Goal: Task Accomplishment & Management: Use online tool/utility

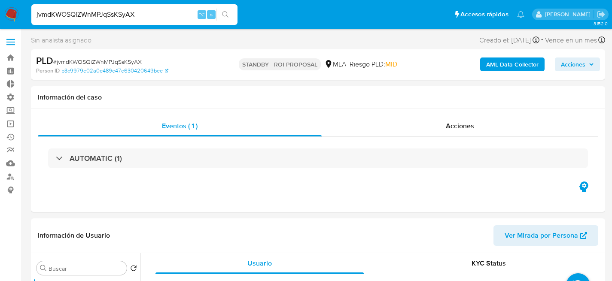
select select "10"
click at [149, 11] on input "jvmdKWOSQiZWnMPJqSsKSyAXMpXR230ThVkwf7mmr68JJfIe" at bounding box center [134, 14] width 206 height 11
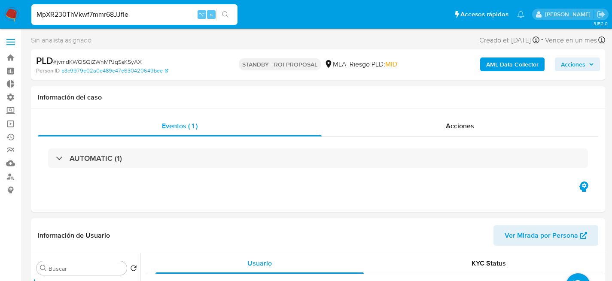
type input "MpXR230ThVkwf7mmr68JJfIe"
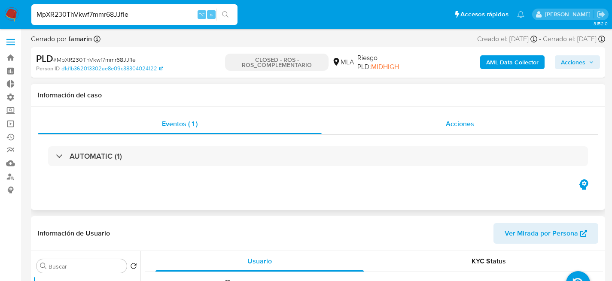
click at [446, 124] on span "Acciones" at bounding box center [460, 124] width 28 height 10
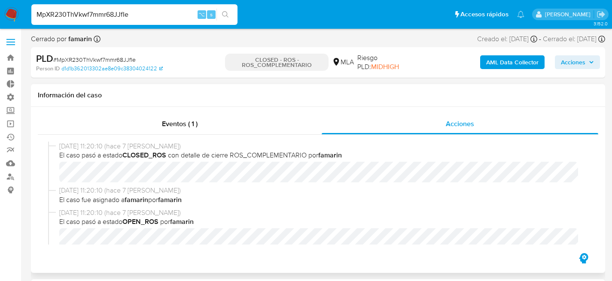
select select "10"
click at [140, 14] on input "MpXR230ThVkwf7mmr68JJfIe" at bounding box center [134, 14] width 206 height 11
paste input "6zNh1oYarH3o2ZuR3KBBS3g3"
type input "6zNh1oYarH3o2ZuR3KBBS3g3"
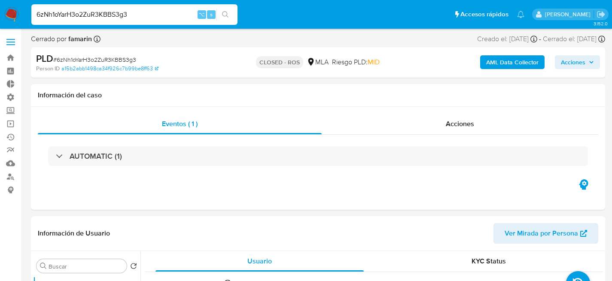
select select "10"
click at [142, 18] on input "6zNh1oYarH3o2ZuR3KBBS3g3" at bounding box center [134, 14] width 206 height 11
paste input "qr3kDWSljcL1CHfHIUqHRHOO"
type input "qr3kDWSljcL1CHfHIUqHRHOO"
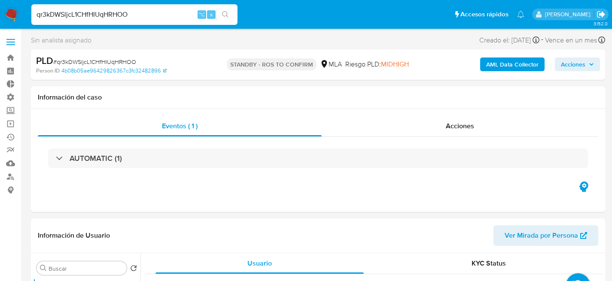
select select "10"
click at [143, 8] on div "qr3kDWSljcL1CHfHIUqHRHOO ⌥ s" at bounding box center [134, 14] width 206 height 21
click at [143, 11] on input "qr3kDWSljcL1CHfHIUqHRHOO" at bounding box center [134, 14] width 206 height 11
click at [126, 12] on input "qr3kDWSljcL1CHfHIUqHRHOO" at bounding box center [134, 14] width 206 height 11
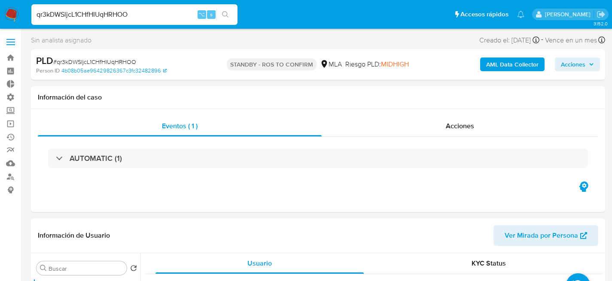
click at [126, 12] on input "qr3kDWSljcL1CHfHIUqHRHOO" at bounding box center [134, 14] width 206 height 11
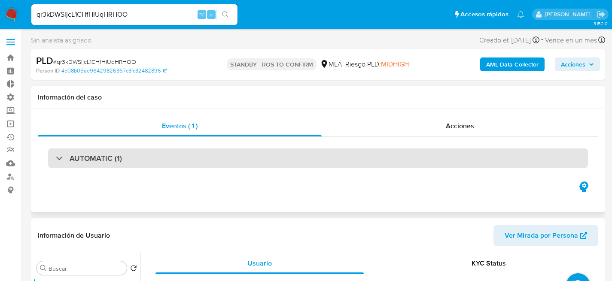
click at [107, 167] on div "AUTOMATIC (1)" at bounding box center [318, 159] width 540 height 20
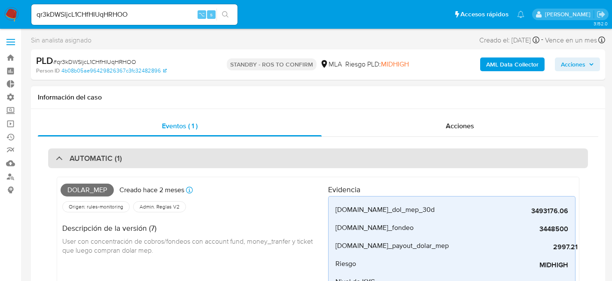
click at [95, 160] on h3 "AUTOMATIC (1)" at bounding box center [96, 158] width 52 height 9
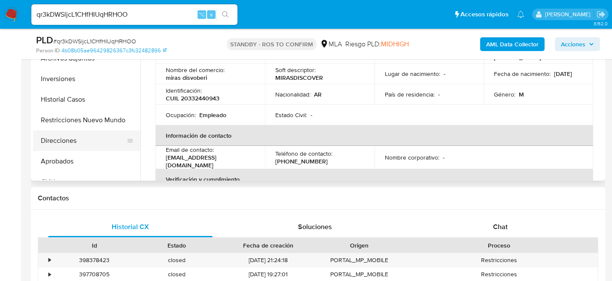
scroll to position [254, 0]
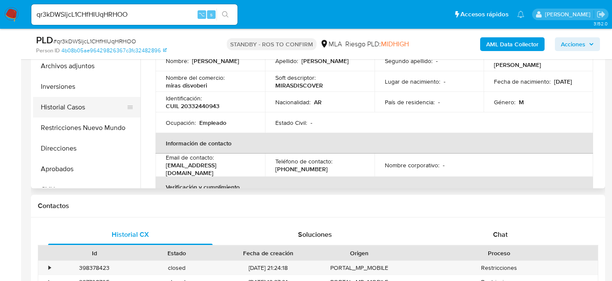
click at [45, 117] on button "Historial Casos" at bounding box center [83, 107] width 100 height 21
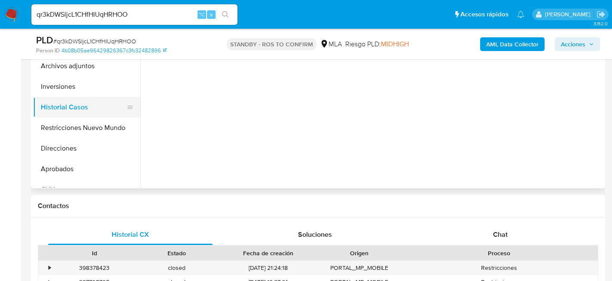
click at [48, 113] on button "Historial Casos" at bounding box center [83, 107] width 100 height 21
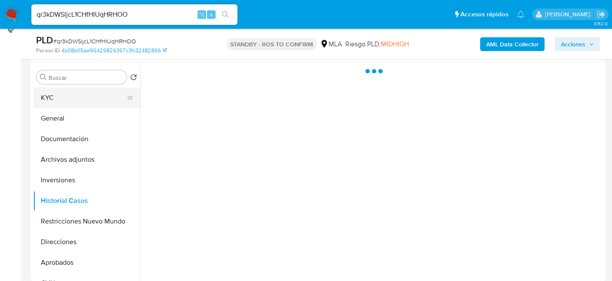
scroll to position [159, 0]
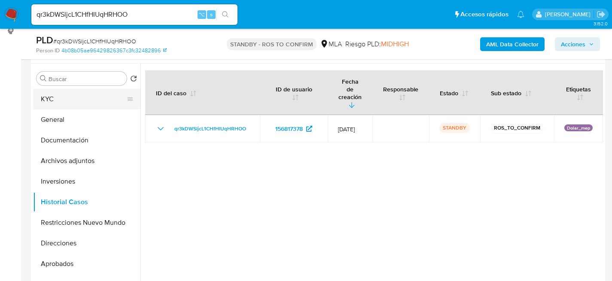
click at [47, 95] on button "KYC" at bounding box center [83, 99] width 100 height 21
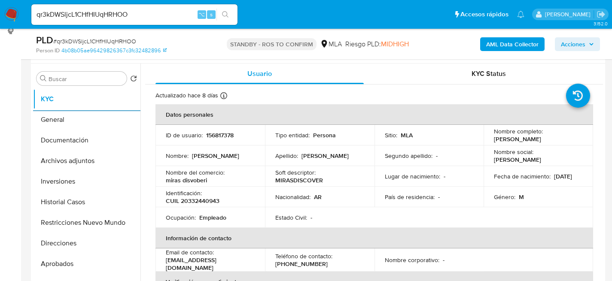
click at [123, 10] on input "qr3kDWSljcL1CHfHIUqHRHOO" at bounding box center [134, 14] width 206 height 11
paste input "8InofMDgMhIG6Puw4itcC5uC"
type input "8InofMDgMhIG6Puw4itcC5uC"
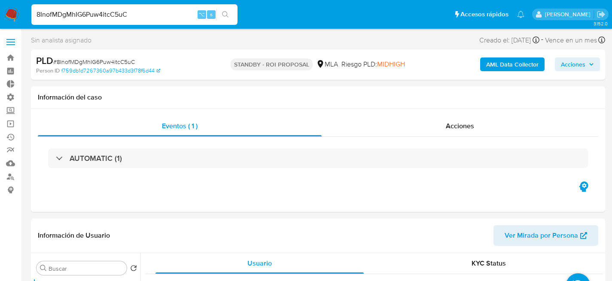
select select "10"
click at [109, 9] on input "8InofMDgMhIG6Puw4itcC5uC" at bounding box center [134, 14] width 206 height 11
paste input "kJfMsN9OfNSwj1w9AQ2iiXtG"
type input "kJfMsN9OfNSwj1w9AQ2iiXtG"
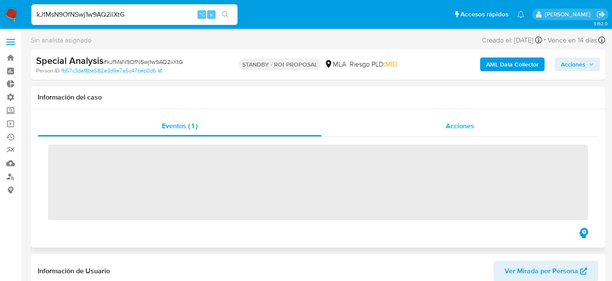
click at [397, 126] on div "Acciones" at bounding box center [460, 126] width 277 height 21
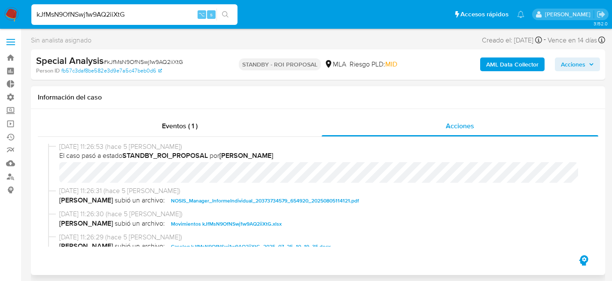
select select "10"
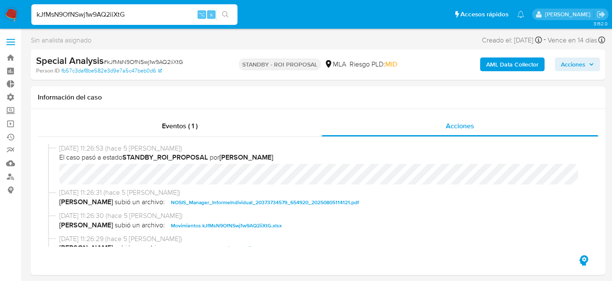
click at [132, 26] on div "kJfMsN9OfNSwj1w9AQ2iiXtG ⌥ s" at bounding box center [134, 15] width 206 height 24
click at [132, 20] on div "kJfMsN9OfNSwj1w9AQ2iiXtG ⌥ s" at bounding box center [134, 14] width 206 height 21
click at [134, 17] on input "kJfMsN9OfNSwj1w9AQ2iiXtG" at bounding box center [134, 14] width 206 height 11
paste input "yOUlDmSYgSrmrOLBbHHQJsmV"
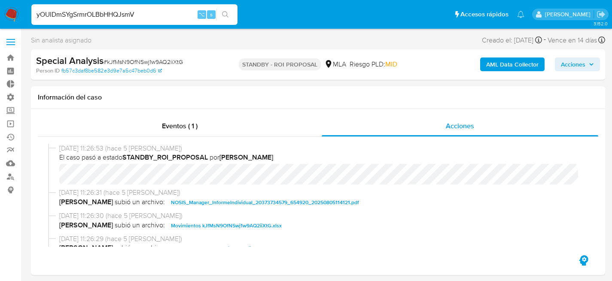
type input "yOUlDmSYgSrmrOLBbHHQJsmV"
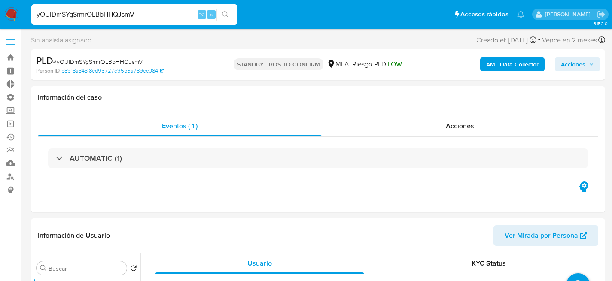
select select "10"
click at [11, 124] on link "Operaciones masivas" at bounding box center [51, 123] width 102 height 13
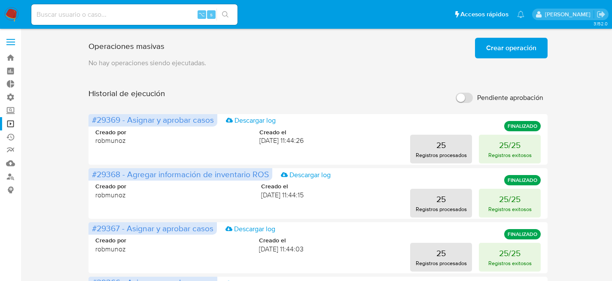
click at [504, 55] on span "Crear operación" at bounding box center [511, 48] width 50 height 19
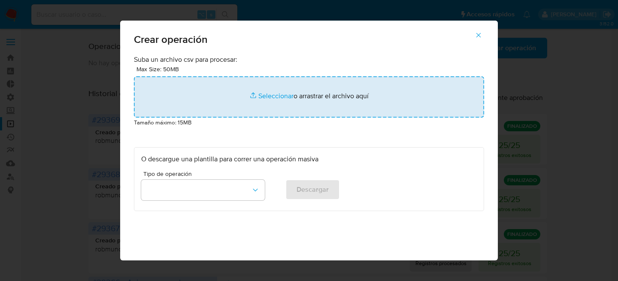
click at [247, 99] on input "file" at bounding box center [309, 96] width 350 height 41
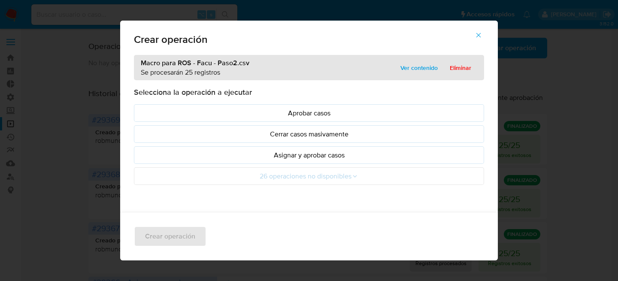
click at [359, 145] on ul "Aprobar casos Cerrar casos masivamente Asignar y aprobar casos 26 operaciones n…" at bounding box center [309, 144] width 350 height 81
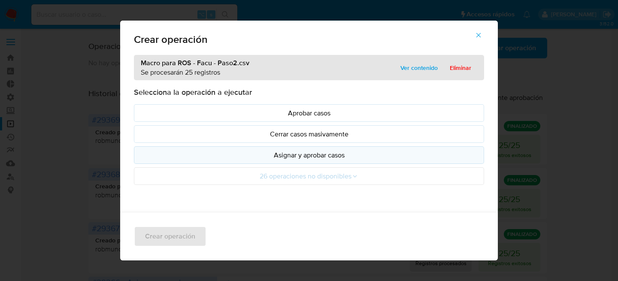
click at [359, 149] on button "Asignar y aprobar casos" at bounding box center [309, 155] width 350 height 18
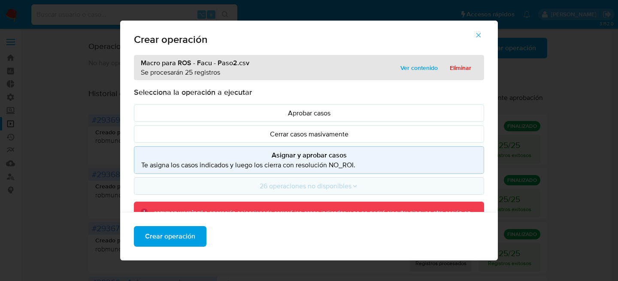
scroll to position [90, 0]
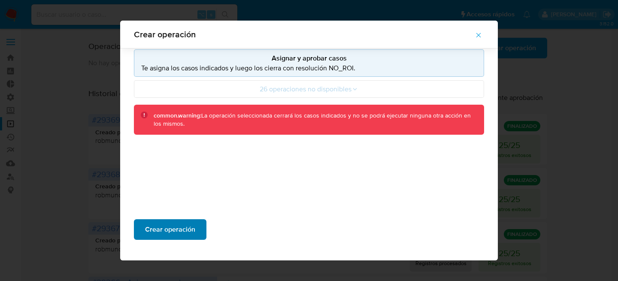
click at [167, 228] on span "Crear operación" at bounding box center [170, 229] width 50 height 19
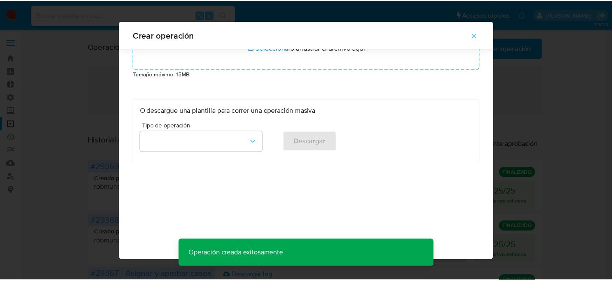
scroll to position [42, 0]
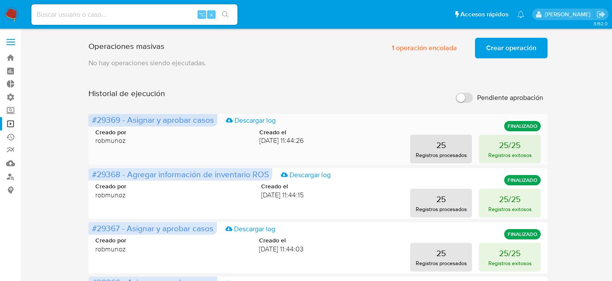
click at [194, 135] on div "Creado por robmunoz Creado el 13/08/2025 11:44:26" at bounding box center [199, 136] width 208 height 17
click at [490, 150] on button "25/25 Registros exitosos" at bounding box center [510, 149] width 62 height 29
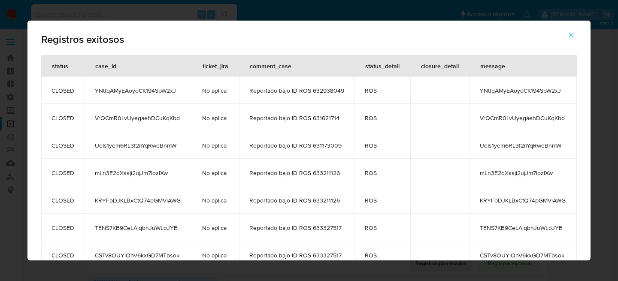
click at [575, 32] on icon "button" at bounding box center [572, 35] width 8 height 8
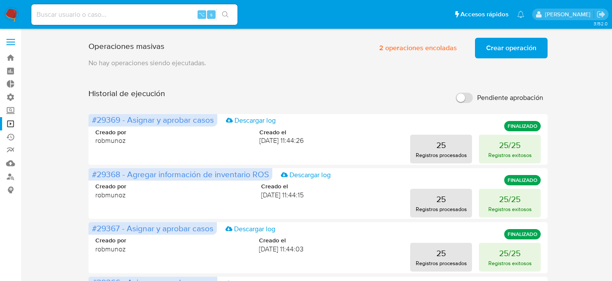
click at [405, 94] on div "Historial de ejecución Pendiente aprobación" at bounding box center [317, 97] width 459 height 19
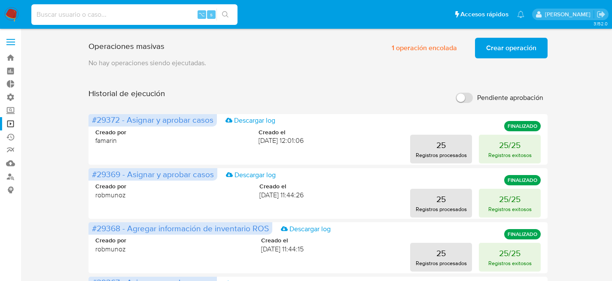
click at [133, 18] on input at bounding box center [134, 14] width 206 height 11
paste input "2453579525"
type input "2453579525"
click at [109, 15] on input at bounding box center [134, 14] width 206 height 11
paste input "2453579525"
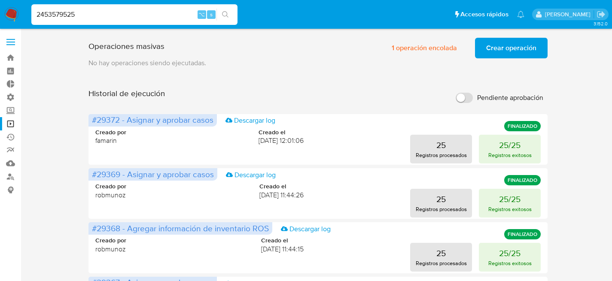
type input "2453579525"
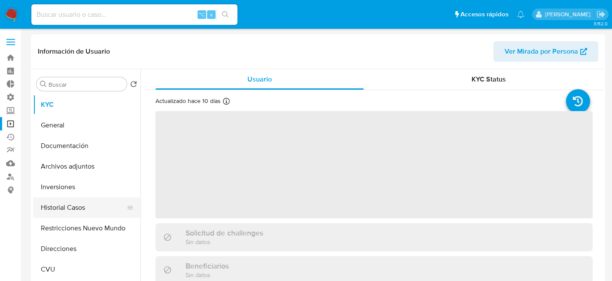
click at [85, 205] on button "Historial Casos" at bounding box center [83, 208] width 100 height 21
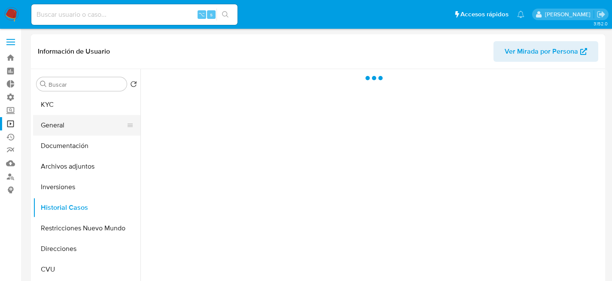
select select "10"
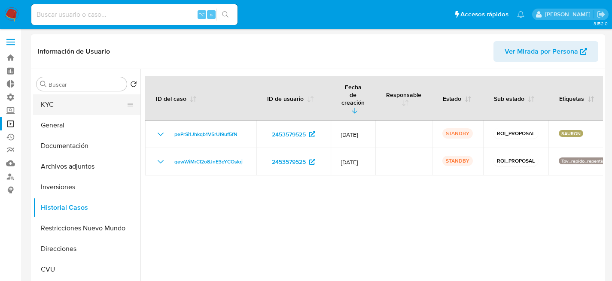
click at [59, 105] on button "KYC" at bounding box center [83, 104] width 100 height 21
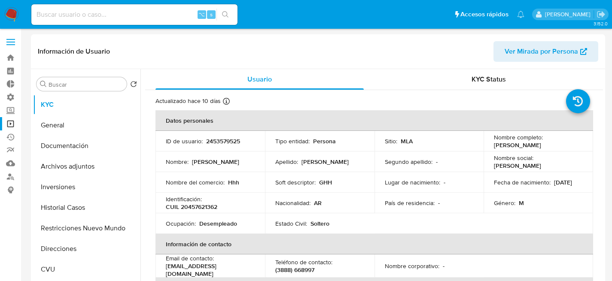
click at [11, 122] on link "Operaciones masivas" at bounding box center [51, 123] width 102 height 13
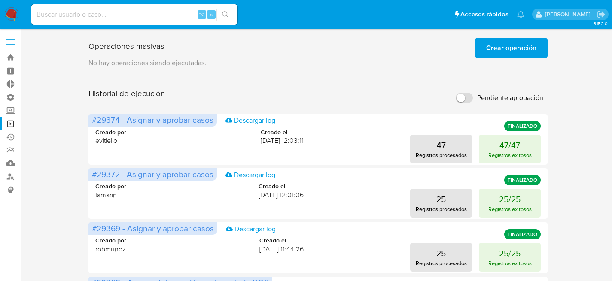
click at [524, 52] on span "Crear operación" at bounding box center [511, 48] width 50 height 19
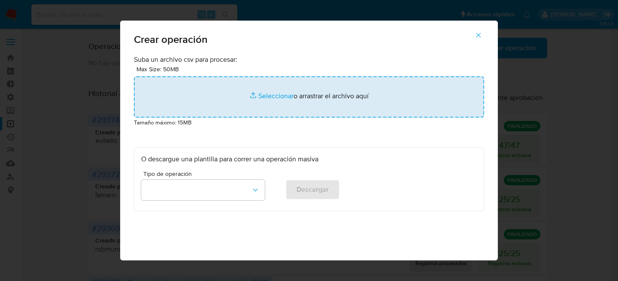
click at [267, 107] on input "file" at bounding box center [309, 96] width 350 height 41
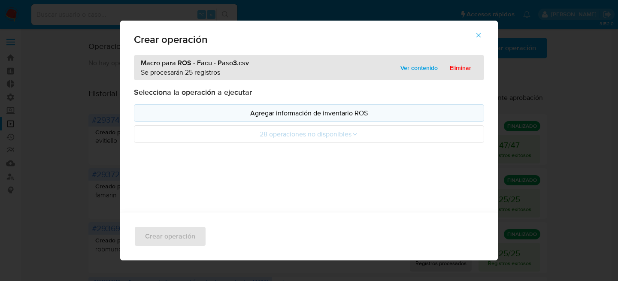
click at [369, 111] on p "Agregar información de inventario ROS" at bounding box center [309, 113] width 336 height 10
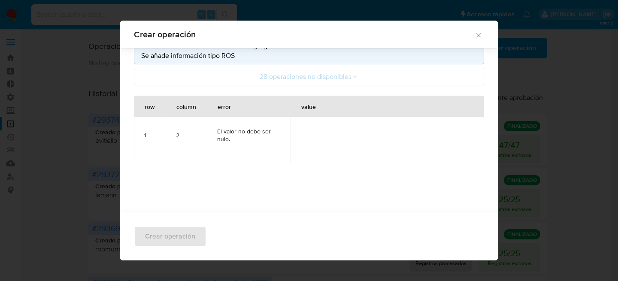
click at [334, 131] on td at bounding box center [388, 134] width 194 height 35
drag, startPoint x: 420, startPoint y: 132, endPoint x: 511, endPoint y: 133, distance: 90.6
click at [511, 133] on div "Crear operación Macro para ROS - Facu - Paso3.csv Se procesarán 25 registros Ve…" at bounding box center [309, 140] width 618 height 281
click at [426, 124] on td at bounding box center [388, 134] width 194 height 35
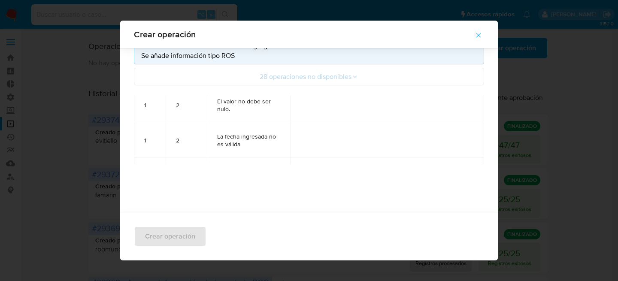
scroll to position [46, 0]
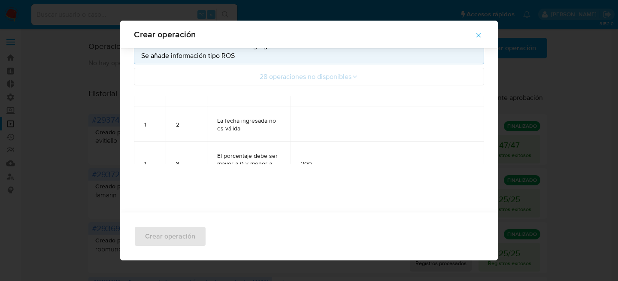
click at [258, 123] on span "La fecha ingresada no es válida" at bounding box center [248, 124] width 63 height 15
click at [234, 120] on span "La fecha ingresada no es válida" at bounding box center [248, 124] width 63 height 15
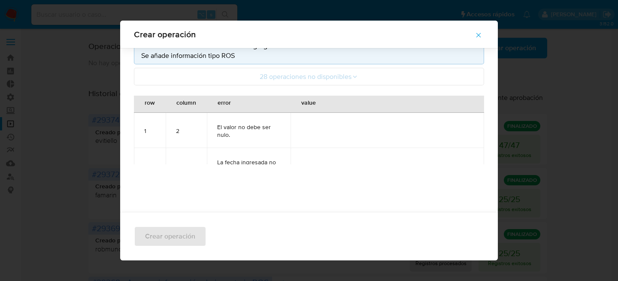
scroll to position [5, 0]
click at [483, 32] on span "button" at bounding box center [479, 35] width 8 height 19
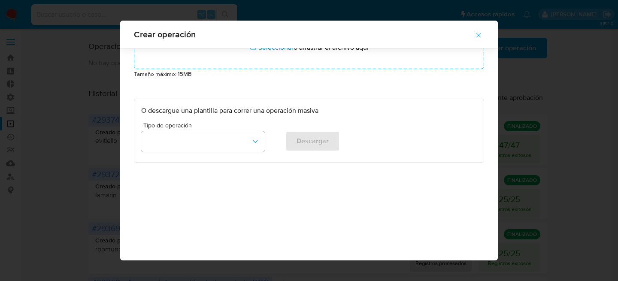
scroll to position [42, 0]
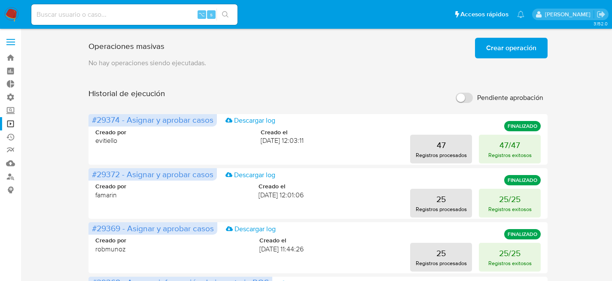
click at [512, 54] on span "Crear operación" at bounding box center [511, 48] width 50 height 19
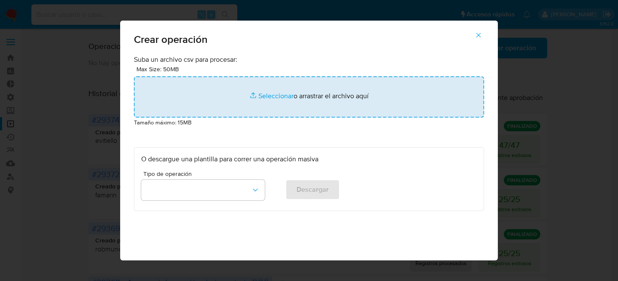
click at [205, 86] on input "file" at bounding box center [309, 96] width 350 height 41
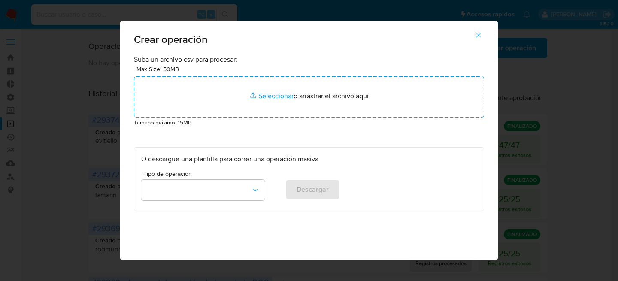
click at [480, 33] on icon "button" at bounding box center [479, 35] width 8 height 8
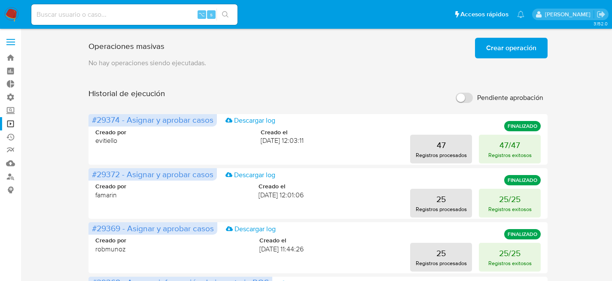
click at [499, 50] on span "Crear operación" at bounding box center [511, 48] width 50 height 19
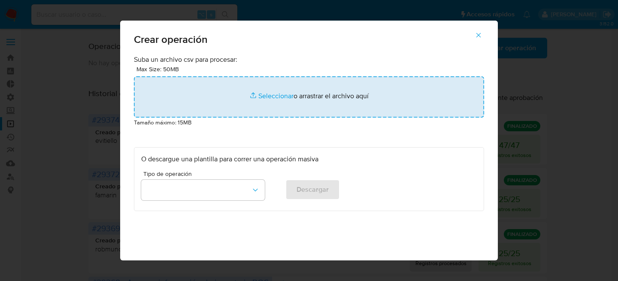
click at [219, 100] on input "file" at bounding box center [309, 96] width 350 height 41
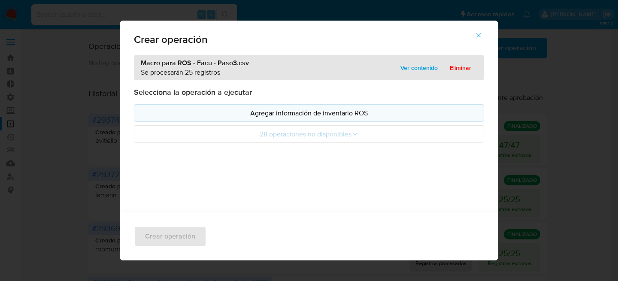
click at [271, 112] on p "Agregar información de inventario ROS" at bounding box center [309, 113] width 336 height 10
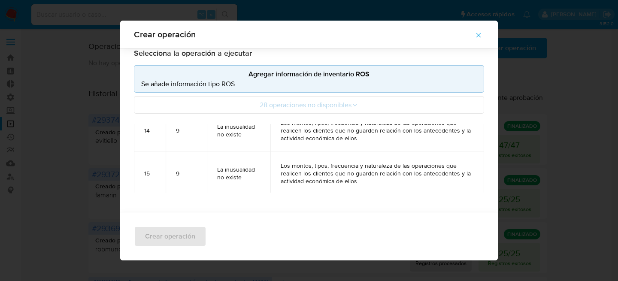
scroll to position [597, 0]
click at [479, 33] on icon "button" at bounding box center [479, 35] width 8 height 8
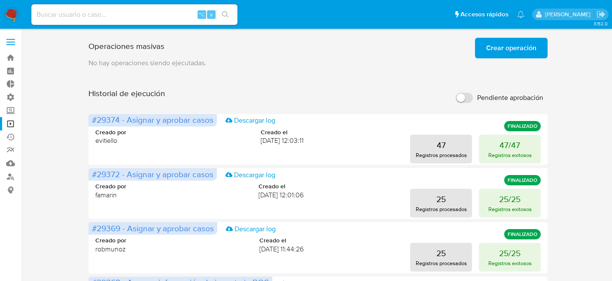
click at [498, 50] on span "Crear operación" at bounding box center [511, 48] width 50 height 19
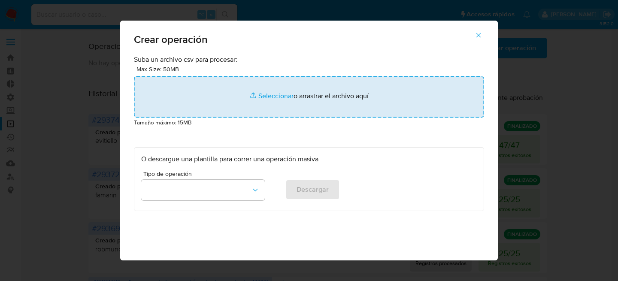
click at [278, 91] on input "file" at bounding box center [309, 96] width 350 height 41
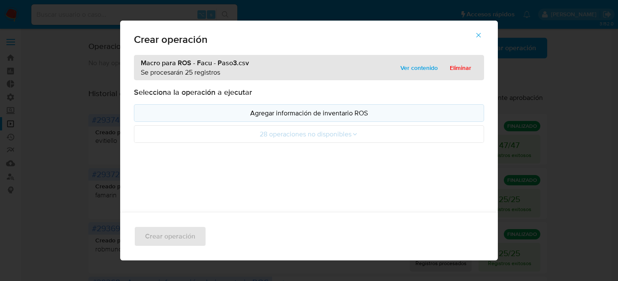
click at [377, 111] on p "Agregar información de inventario ROS" at bounding box center [309, 113] width 336 height 10
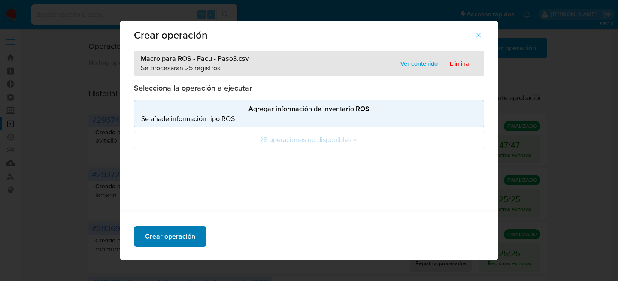
scroll to position [11, 0]
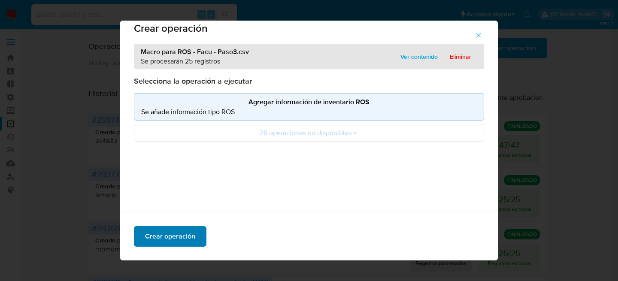
click at [179, 227] on span "Crear operación" at bounding box center [170, 236] width 50 height 19
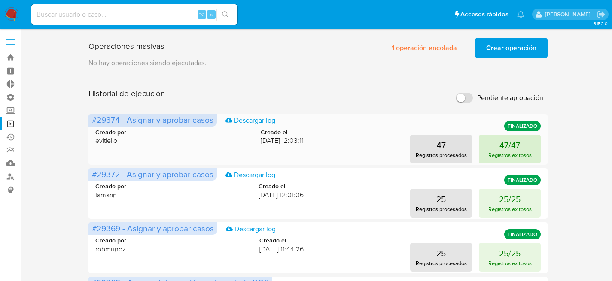
click at [496, 150] on button "47/47 Registros exitosos" at bounding box center [510, 149] width 62 height 29
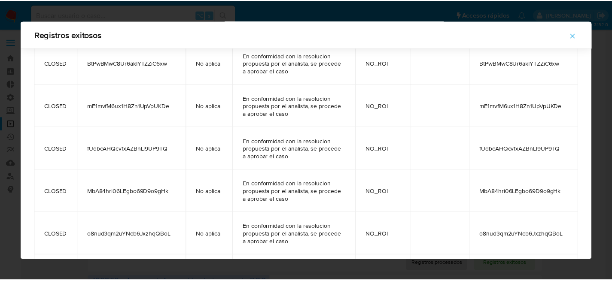
scroll to position [1375, 0]
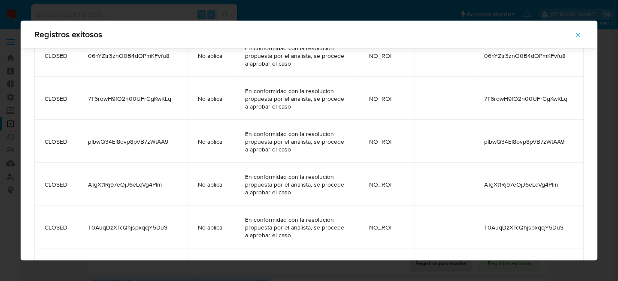
click at [581, 38] on icon "button" at bounding box center [579, 35] width 8 height 8
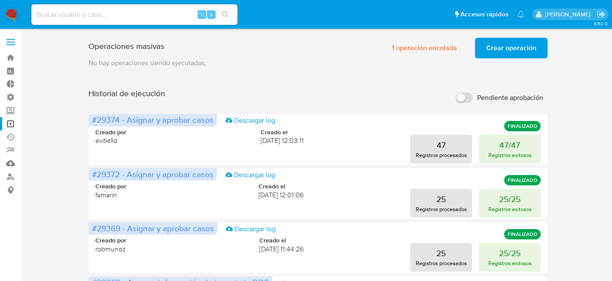
click at [514, 52] on span "Crear operación" at bounding box center [511, 48] width 50 height 19
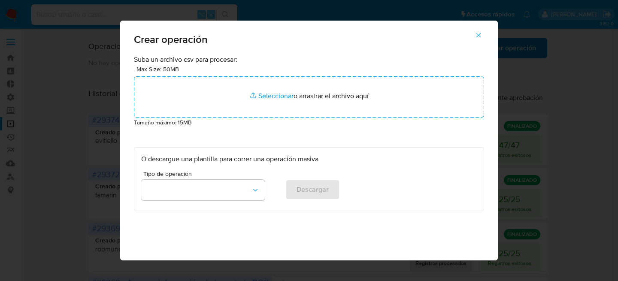
click at [514, 52] on div "Crear operación Suba un archivo csv para procesar: Max Size: 50MB Seleccionar a…" at bounding box center [309, 140] width 618 height 281
click at [483, 36] on icon "button" at bounding box center [479, 35] width 8 height 8
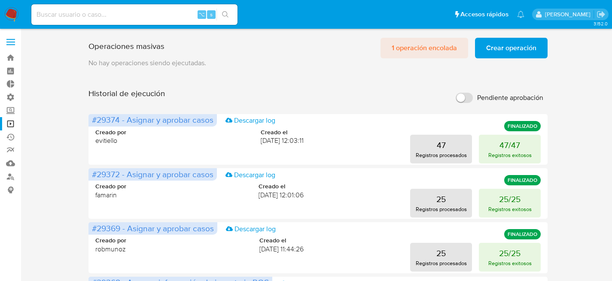
click at [405, 55] on span "1 operación encolada" at bounding box center [424, 48] width 65 height 19
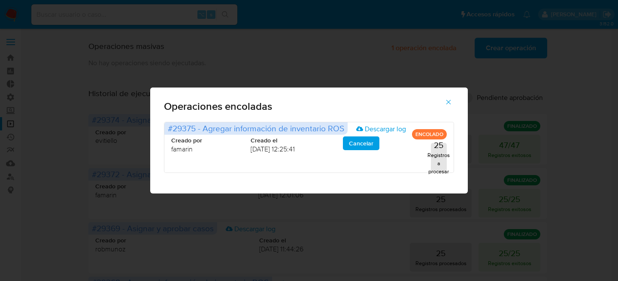
click at [451, 104] on icon "button" at bounding box center [449, 102] width 8 height 8
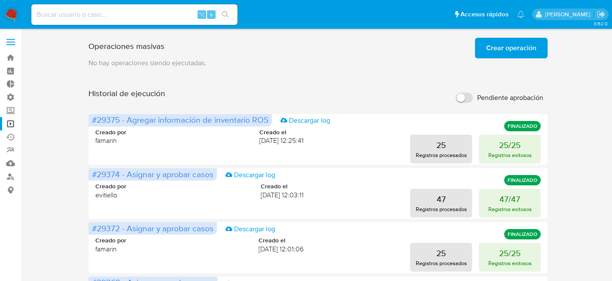
click at [505, 52] on span "Crear operación" at bounding box center [511, 48] width 50 height 19
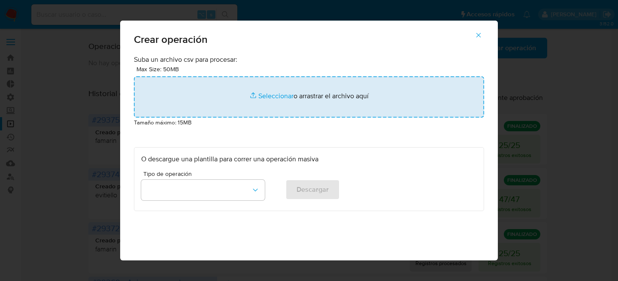
click at [266, 112] on input "file" at bounding box center [309, 96] width 350 height 41
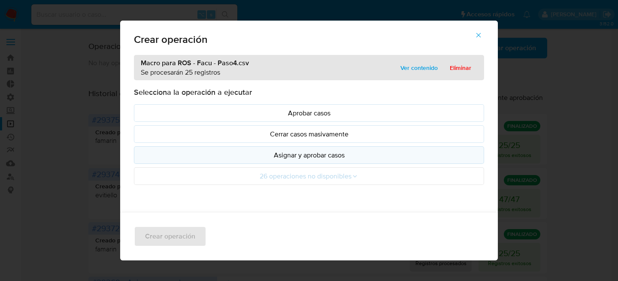
click at [234, 159] on p "Asignar y aprobar casos" at bounding box center [309, 155] width 336 height 10
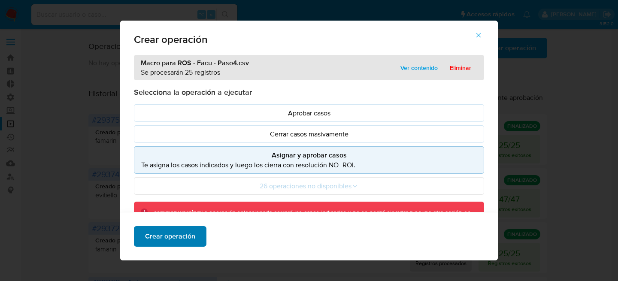
click at [189, 232] on span "Crear operación" at bounding box center [170, 236] width 50 height 19
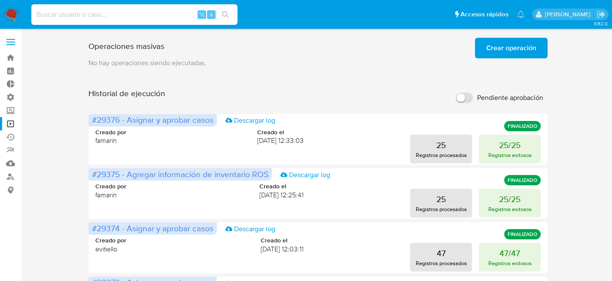
click at [91, 15] on input at bounding box center [134, 14] width 206 height 11
type input "192565450"
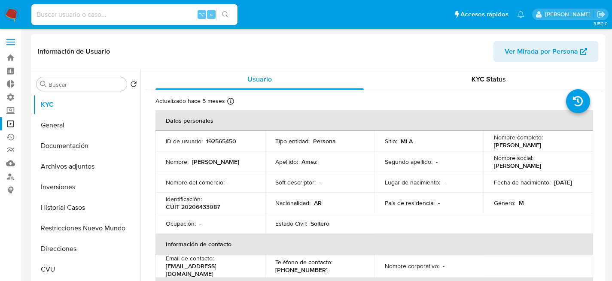
select select "10"
click at [229, 206] on div "Identificación : CUIT 20206433087" at bounding box center [210, 202] width 89 height 15
click at [217, 205] on p "CUIT 20206433087" at bounding box center [193, 207] width 54 height 8
click at [214, 204] on p "CUIT 20206433087" at bounding box center [193, 207] width 54 height 8
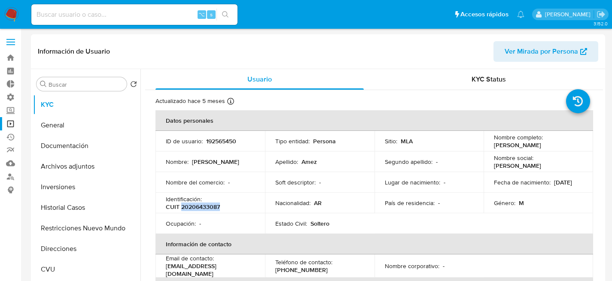
copy p "20206433087"
click at [3, 16] on nav "Pausado Ver notificaciones ⌥ s Accesos rápidos Presiona las siguientes teclas p…" at bounding box center [306, 14] width 612 height 29
click at [18, 176] on link "Buscador de personas" at bounding box center [51, 176] width 102 height 13
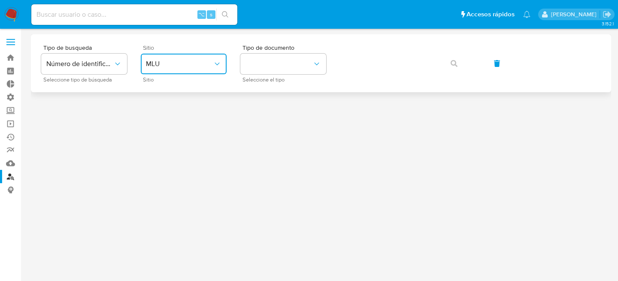
click at [204, 64] on span "MLU" at bounding box center [179, 64] width 67 height 9
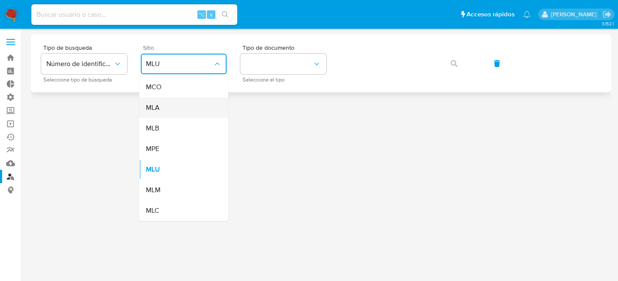
click at [199, 103] on div "MLA" at bounding box center [181, 107] width 70 height 21
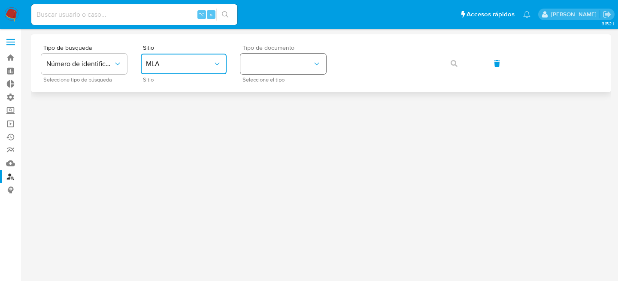
click at [267, 70] on button "identificationType" at bounding box center [283, 64] width 86 height 21
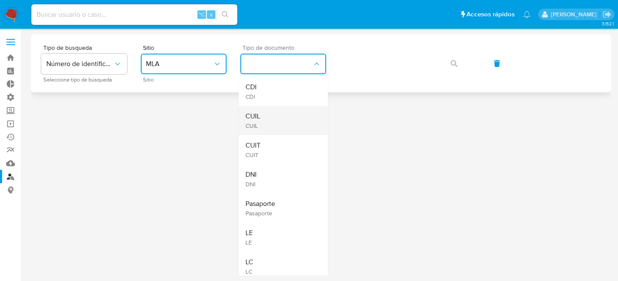
click at [284, 110] on div "CUIL CUIL" at bounding box center [281, 120] width 70 height 29
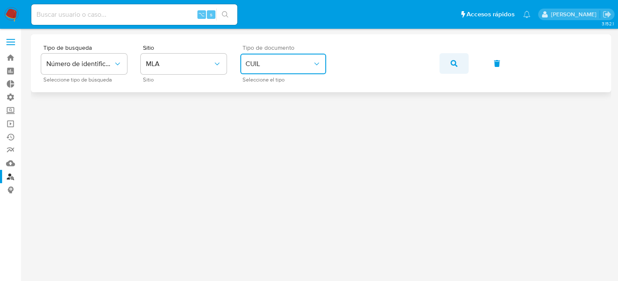
click at [463, 61] on button "button" at bounding box center [454, 63] width 29 height 21
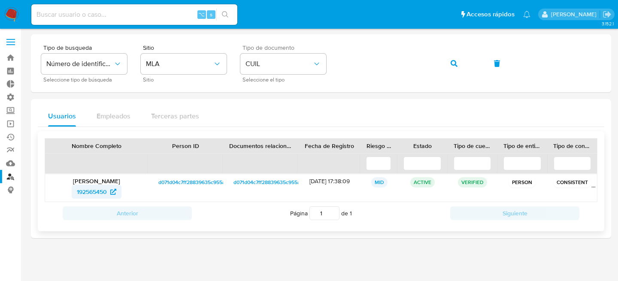
click at [88, 194] on span "192565450" at bounding box center [92, 192] width 30 height 14
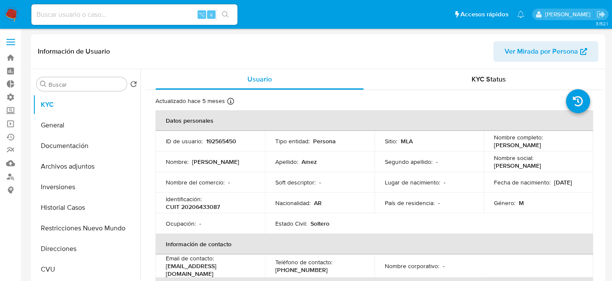
select select "10"
click at [55, 120] on button "General" at bounding box center [83, 125] width 100 height 21
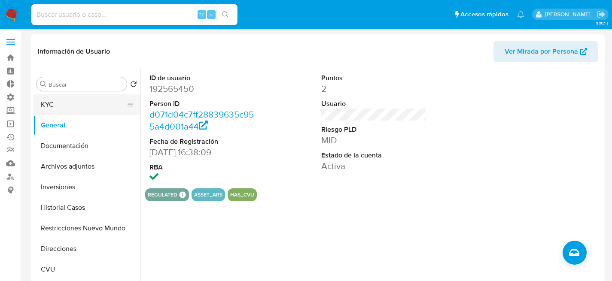
click at [69, 111] on button "KYC" at bounding box center [83, 104] width 100 height 21
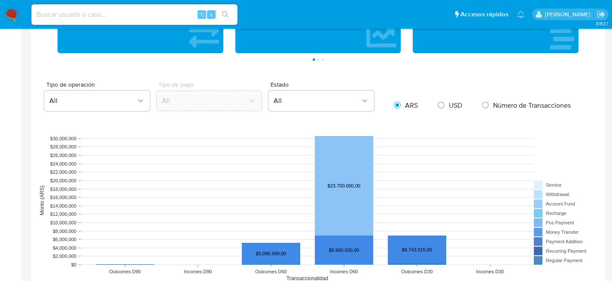
scroll to position [560, 0]
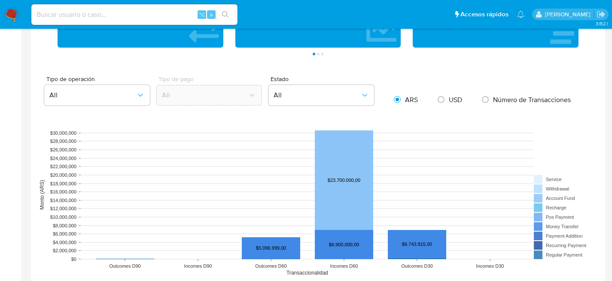
click at [5, 17] on img at bounding box center [11, 14] width 15 height 15
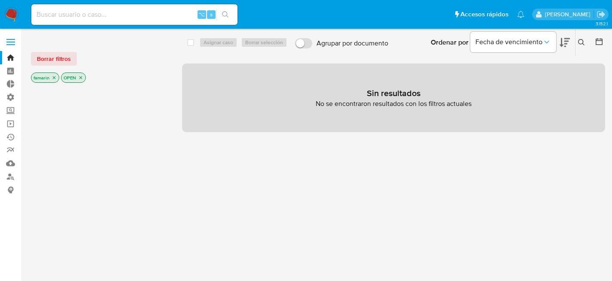
click at [125, 17] on input at bounding box center [134, 14] width 206 height 11
paste input "PyKhYYi3la8LIgxfI5SpfXWJ"
type input "PyKhYYi3la8LIgxfI5SpfXWJ"
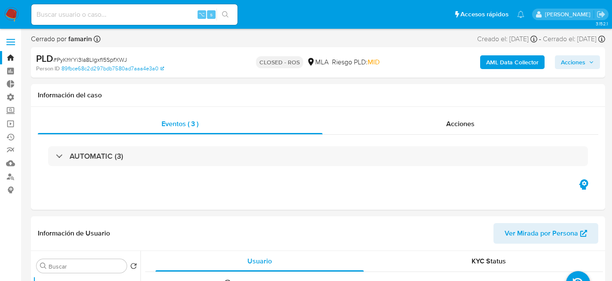
select select "10"
click at [108, 12] on input at bounding box center [134, 14] width 206 height 11
paste input "xChqpxbQDLuCgkJaMqqFqery"
type input "xChqpxbQDLuCgkJaMqqFqery"
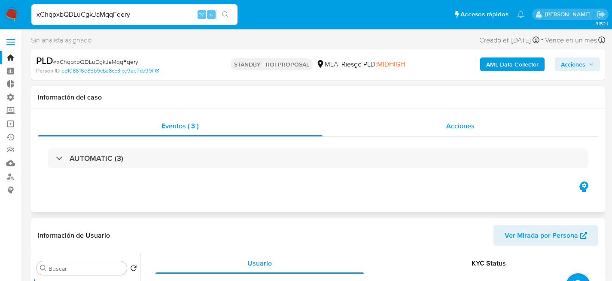
click at [421, 122] on div "Acciones" at bounding box center [460, 126] width 276 height 21
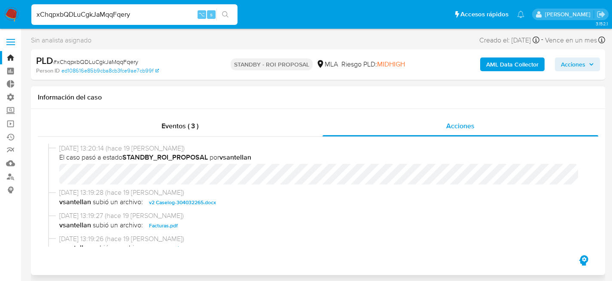
select select "10"
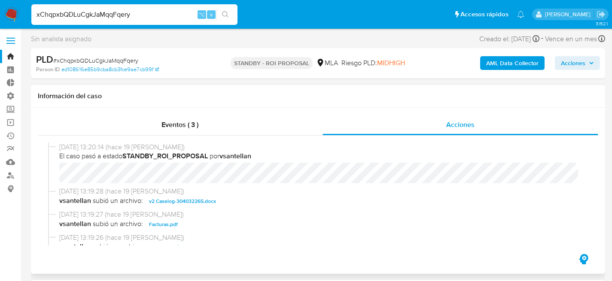
scroll to position [2, 0]
click at [163, 197] on span "v2 Caselog-304032265.docx" at bounding box center [182, 201] width 67 height 10
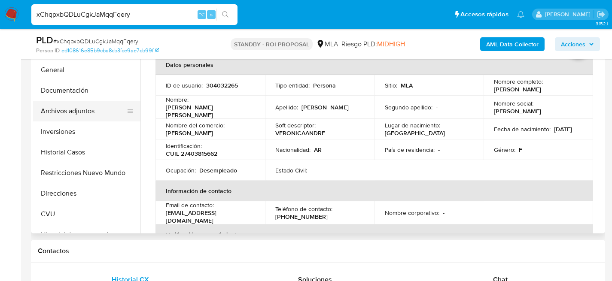
click at [69, 111] on button "Archivos adjuntos" at bounding box center [83, 111] width 100 height 21
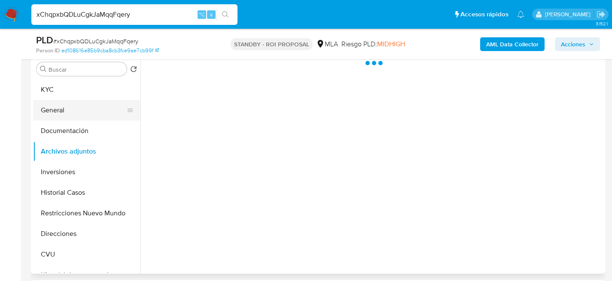
scroll to position [227, 0]
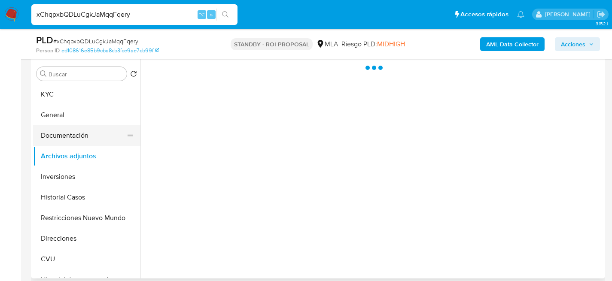
click at [75, 132] on button "Documentación" at bounding box center [83, 135] width 100 height 21
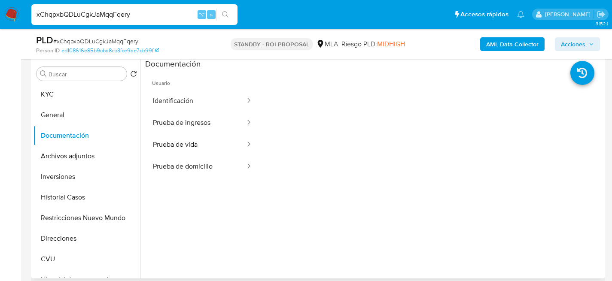
click at [215, 102] on button "Identificación" at bounding box center [195, 101] width 101 height 22
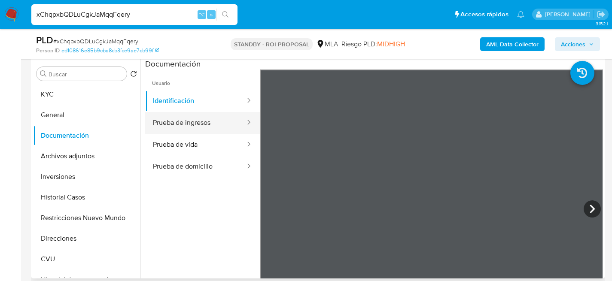
click at [210, 129] on button "Prueba de ingresos" at bounding box center [195, 123] width 101 height 22
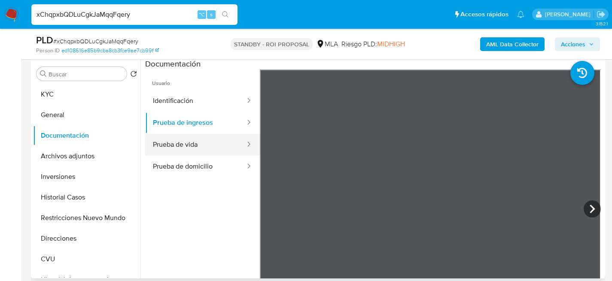
click at [199, 153] on button "Prueba de vida" at bounding box center [195, 145] width 101 height 22
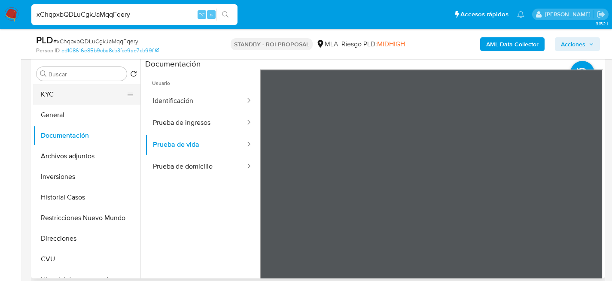
click at [67, 97] on button "KYC" at bounding box center [83, 94] width 100 height 21
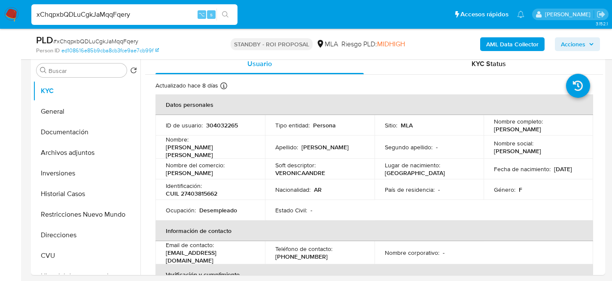
scroll to position [231, 0]
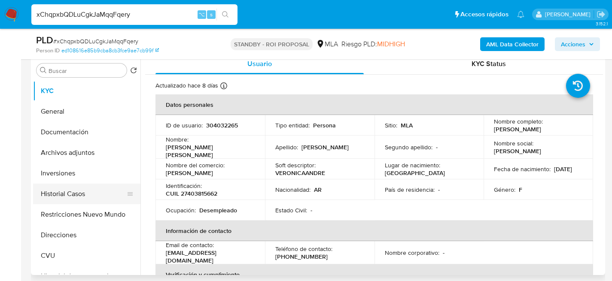
click at [80, 196] on button "Historial Casos" at bounding box center [83, 194] width 100 height 21
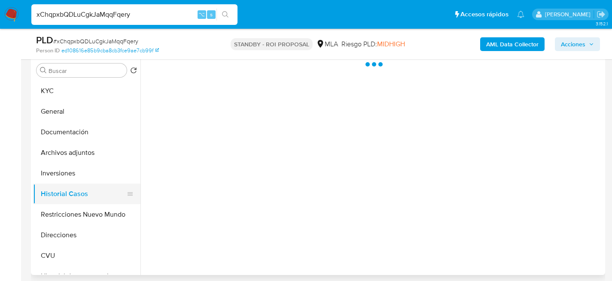
scroll to position [0, 0]
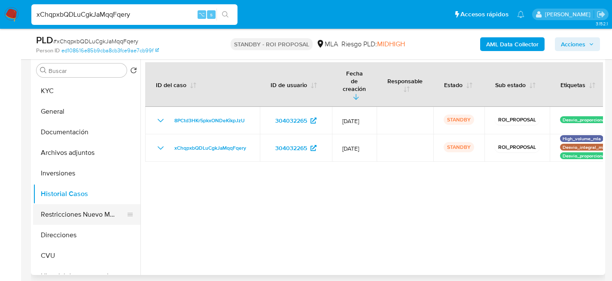
click at [91, 211] on button "Restricciones Nuevo Mundo" at bounding box center [83, 214] width 100 height 21
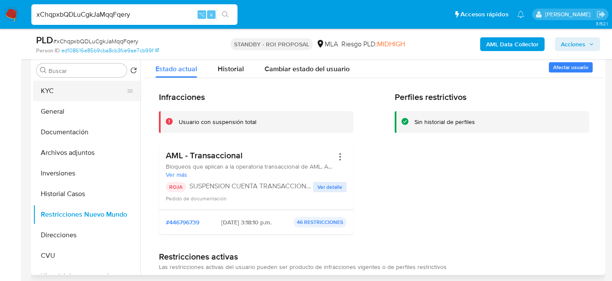
click at [42, 91] on button "KYC" at bounding box center [83, 91] width 100 height 21
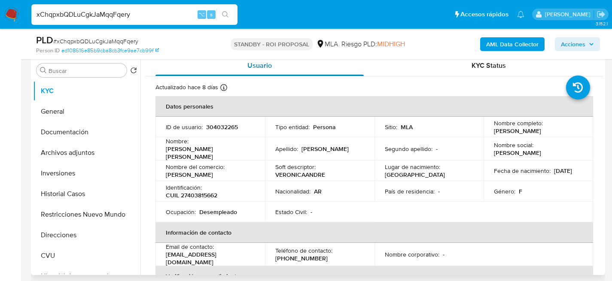
click at [205, 63] on div "Usuario" at bounding box center [259, 65] width 208 height 21
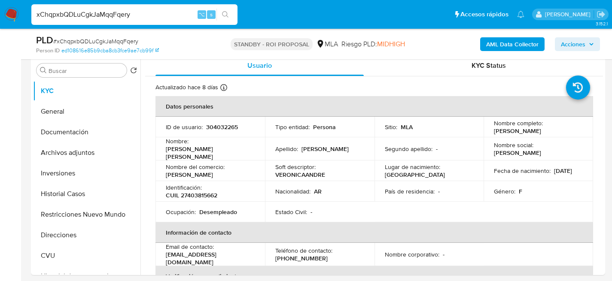
click at [164, 11] on input "xChqpxbQDLuCgkJaMqqFqery" at bounding box center [134, 14] width 206 height 11
paste input "ogBq0gdVnbS6NekLPSSUS7CQ"
click at [155, 15] on input "ogBq0gdVnbS6NekLPSSUS7CQ" at bounding box center [134, 14] width 206 height 11
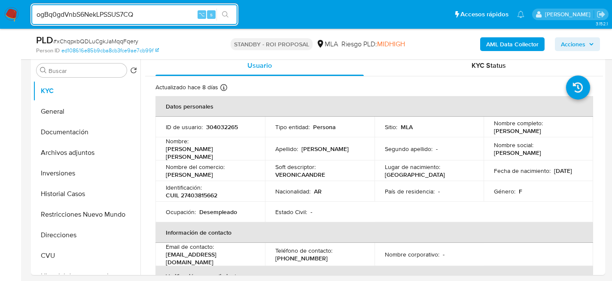
click at [121, 43] on span "# xChqpxbQDLuCgkJaMqqFqery" at bounding box center [95, 41] width 85 height 9
copy span "xChqpxbQDLuCgkJaMqqFqery"
click at [116, 14] on input "ogBq0gdVnbS6NekLPSSUS7CQ" at bounding box center [134, 14] width 206 height 11
click at [113, 38] on span "# xChqpxbQDLuCgkJaMqqFqery" at bounding box center [95, 41] width 85 height 9
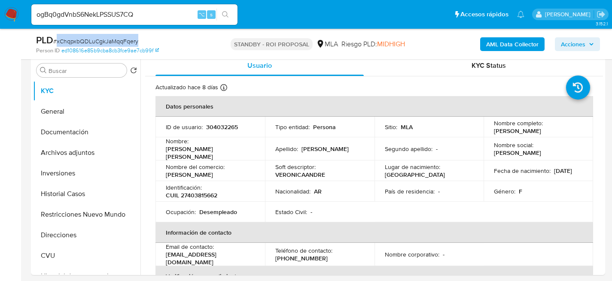
click at [113, 38] on span "# xChqpxbQDLuCgkJaMqqFqery" at bounding box center [95, 41] width 85 height 9
copy span "xChqpxbQDLuCgkJaMqqFqery"
click at [116, 18] on input "ogBq0gdVnbS6NekLPSSUS7CQ" at bounding box center [134, 14] width 206 height 11
paste input "xChqpxbQDLuCgkJaMqqFqery"
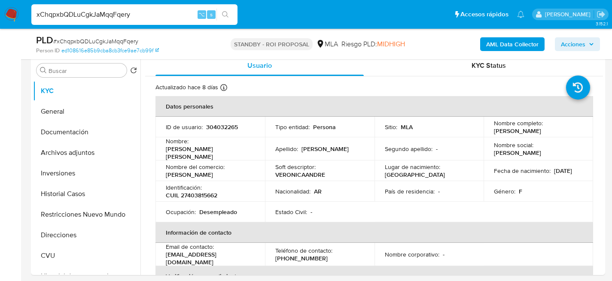
type input "xChqpxbQDLuCgkJaMqqFqery"
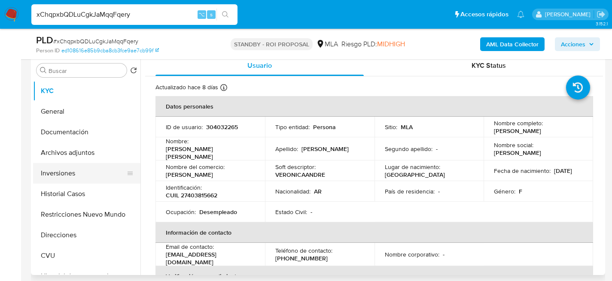
click at [76, 178] on button "Inversiones" at bounding box center [83, 173] width 100 height 21
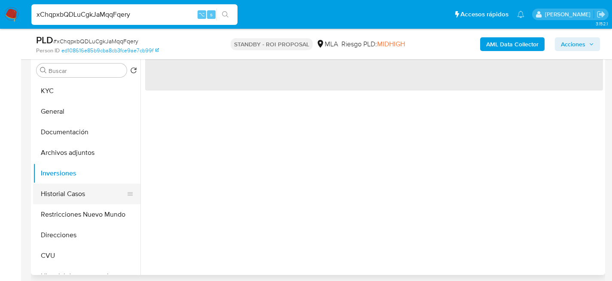
drag, startPoint x: 78, startPoint y: 189, endPoint x: 84, endPoint y: 186, distance: 6.3
click at [78, 189] on button "Historial Casos" at bounding box center [83, 194] width 100 height 21
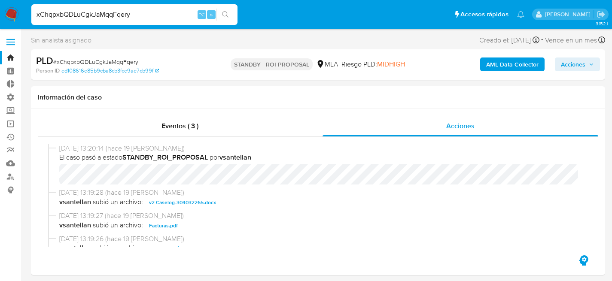
click at [15, 13] on img at bounding box center [11, 14] width 15 height 15
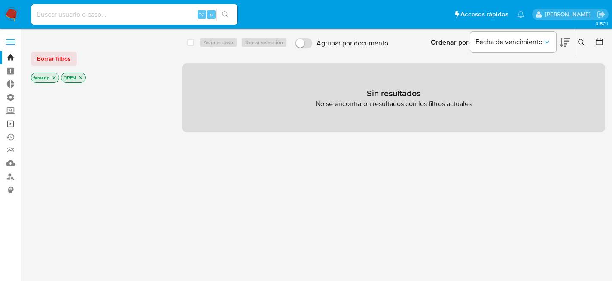
click at [12, 126] on link "Operaciones masivas" at bounding box center [51, 123] width 102 height 13
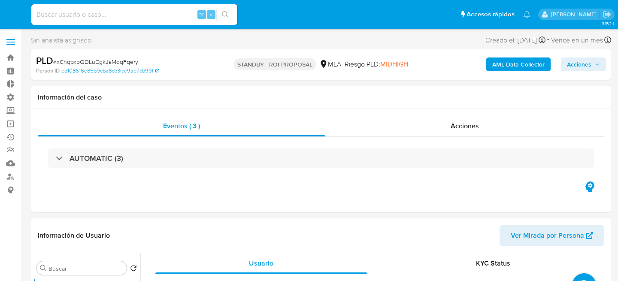
select select "10"
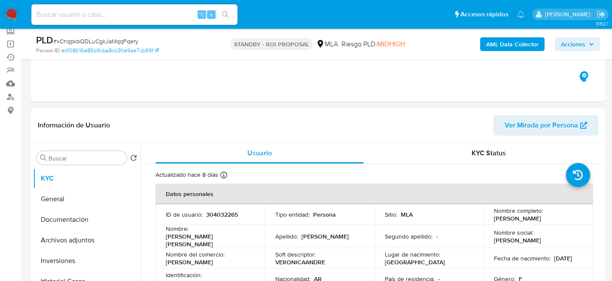
scroll to position [82, 0]
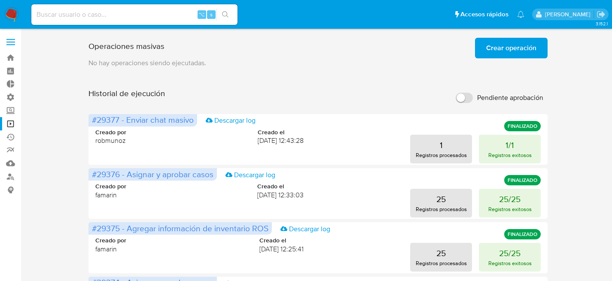
click at [499, 44] on span "Crear operación" at bounding box center [511, 48] width 50 height 19
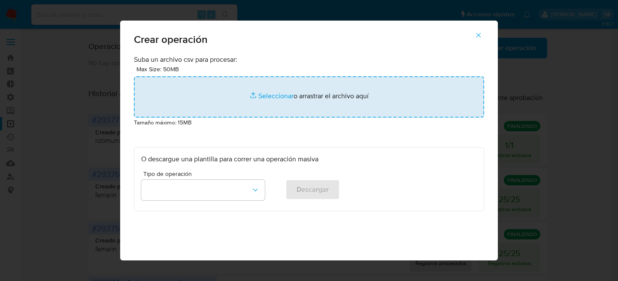
click at [288, 86] on input "file" at bounding box center [309, 96] width 350 height 41
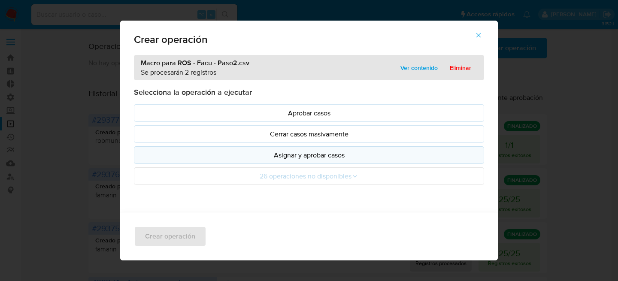
click at [264, 158] on p "Asignar y aprobar casos" at bounding box center [309, 155] width 336 height 10
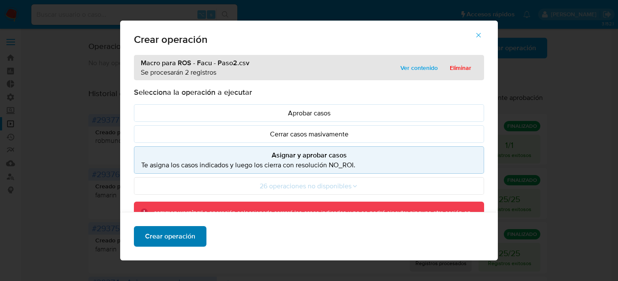
click at [179, 237] on span "Crear operación" at bounding box center [170, 236] width 50 height 19
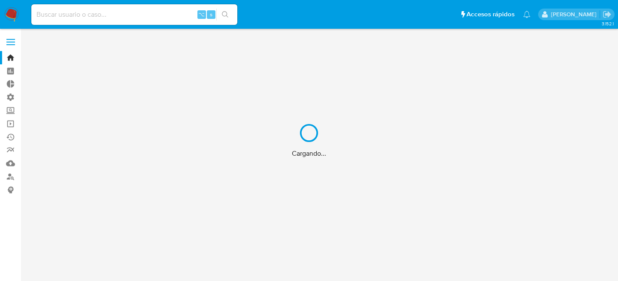
click at [99, 18] on div "Cargando..." at bounding box center [309, 140] width 618 height 281
click at [116, 18] on div "Cargando..." at bounding box center [309, 140] width 618 height 281
click at [124, 13] on div "Cargando..." at bounding box center [309, 140] width 618 height 281
click at [136, 10] on div "Cargando..." at bounding box center [309, 140] width 618 height 281
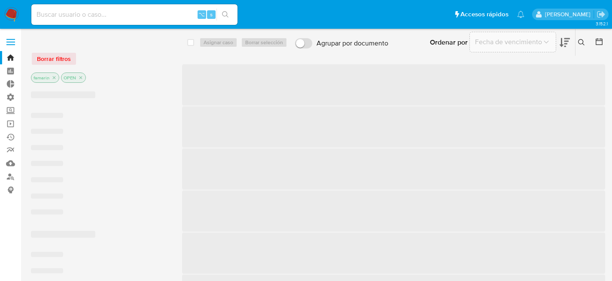
click at [151, 9] on input at bounding box center [134, 14] width 206 height 11
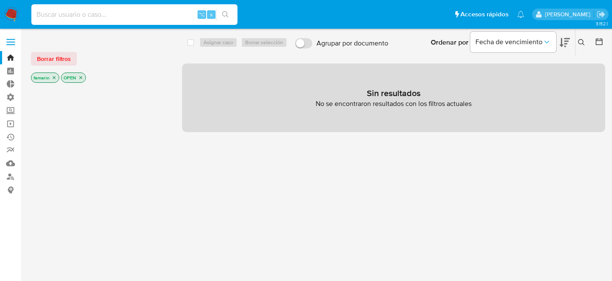
paste input "ogBq0gdVnbS6NekLPSSUS7CQ"
type input "ogBq0gdVnbS6NekLPSSUS7CQ"
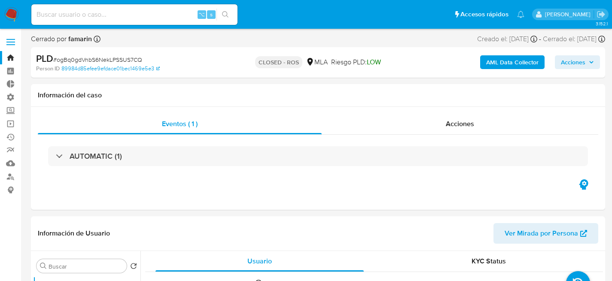
select select "10"
click at [158, 12] on input at bounding box center [134, 14] width 206 height 11
paste input "uLG6l3FXT8pYOU47NfqJHDXo"
type input "uLG6l3FXT8pYOU47NfqJHDXo"
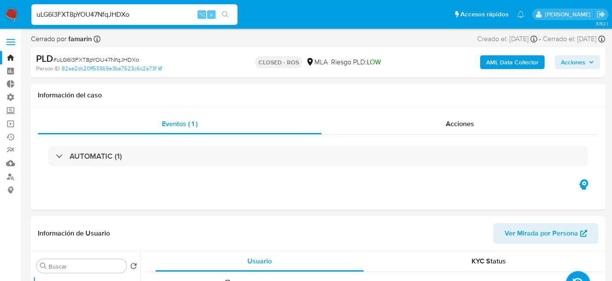
select select "10"
click at [126, 18] on input "uLG6l3FXT8pYOU47NfqJHDXo" at bounding box center [134, 14] width 206 height 11
paste input "kXbQ1irCK1yenCtNLVfUQvci"
type input "kXbQ1irCK1yenCtNLVfUQvci"
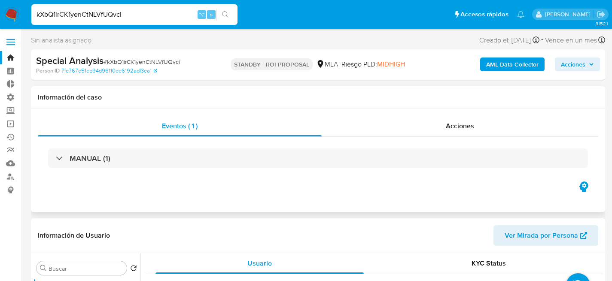
scroll to position [126, 0]
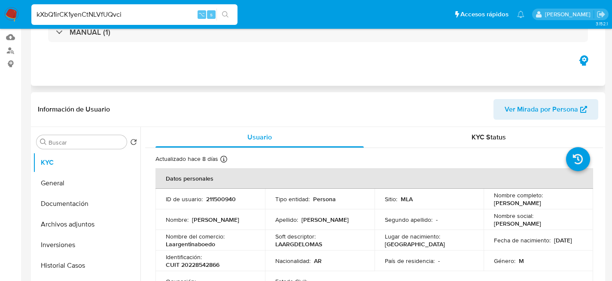
select select "10"
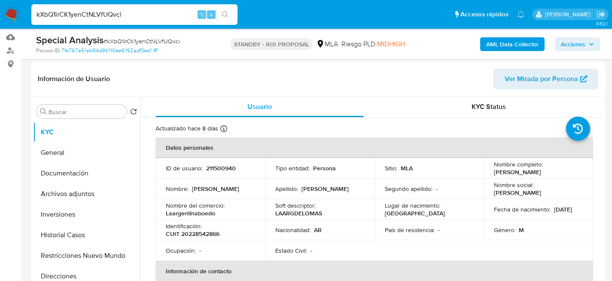
click at [103, 15] on input "kXbQ1irCK1yenCtNLVfUQvci" at bounding box center [134, 14] width 206 height 11
paste input "ogBq0gdVnbS6NekLPSSUS7CQ"
type input "ogBq0gdVnbS6NekLPSSUS7CQ"
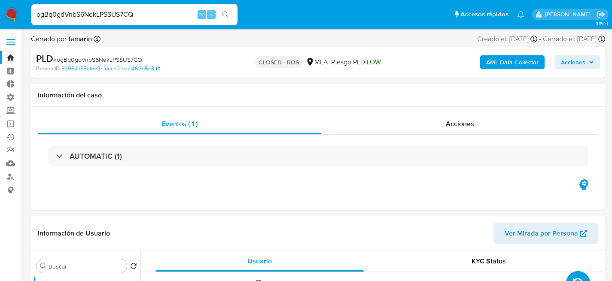
select select "10"
click at [120, 15] on input "ogBq0gdVnbS6NekLPSSUS7CQ" at bounding box center [134, 14] width 206 height 11
paste input "uLG6l3FXT8pYOU47NfqJHDXo"
type input "uLG6l3FXT8pYOU47NfqJHDXo"
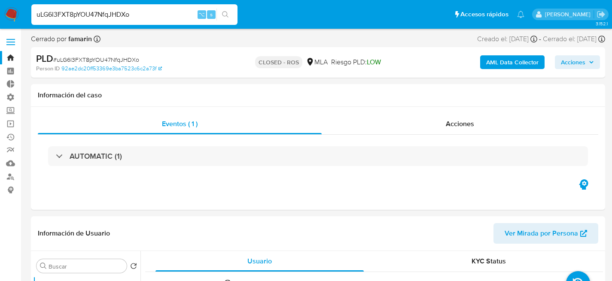
select select "10"
click at [139, 22] on div "uLG6l3FXT8pYOU47NfqJHDXo ⌥ s" at bounding box center [134, 14] width 206 height 21
click at [151, 24] on div "uLG6l3FXT8pYOU47NfqJHDXo ⌥ s" at bounding box center [134, 14] width 206 height 21
click at [153, 22] on div "uLG6l3FXT8pYOU47NfqJHDXo ⌥ s" at bounding box center [134, 14] width 206 height 21
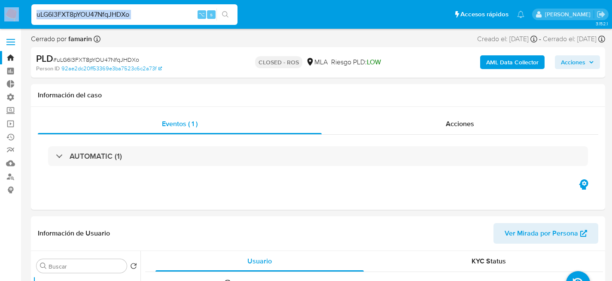
click at [153, 22] on div "uLG6l3FXT8pYOU47NfqJHDXo ⌥ s" at bounding box center [134, 14] width 206 height 21
click at [154, 18] on input "uLG6l3FXT8pYOU47NfqJHDXo" at bounding box center [134, 14] width 206 height 11
paste input "kXbQ1irCK1yenCtNLVfUQvci"
type input "kXbQ1irCK1yenCtNLVfUQvci"
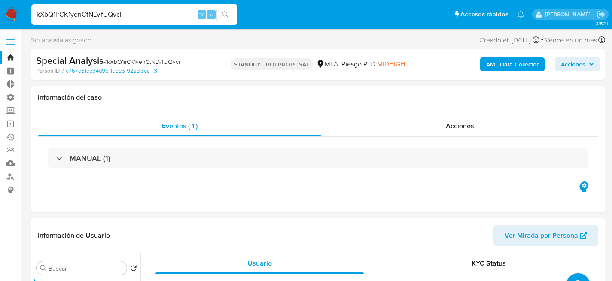
select select "10"
click at [103, 19] on input "kXbQ1irCK1yenCtNLVfUQvci" at bounding box center [134, 14] width 206 height 11
paste input "xChqpxbQDLuCgkJaMqqFqery"
type input "xChqpxbQDLuCgkJaMqqFqery"
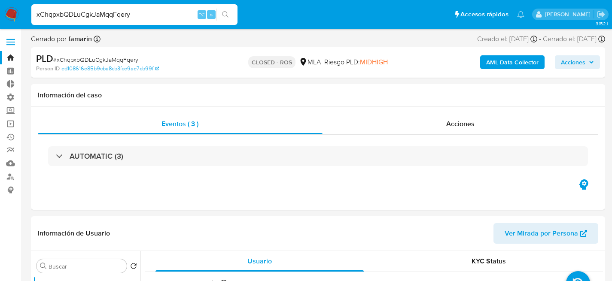
select select "10"
click at [132, 13] on input "xChqpxbQDLuCgkJaMqqFqery" at bounding box center [134, 14] width 206 height 11
paste input "je1MS5Ohr17ce7QqpMvCAqd9"
type input "je1MS5Ohr17ce7QqpMvCAqd9"
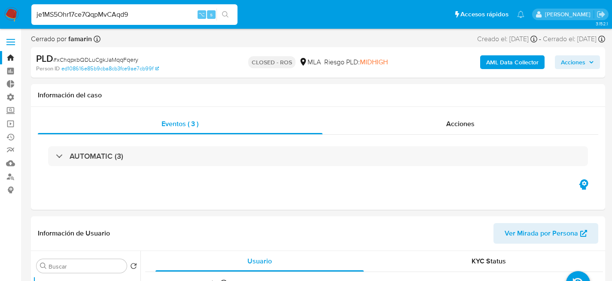
click at [154, 19] on input "je1MS5Ohr17ce7QqpMvCAqd9" at bounding box center [134, 14] width 206 height 11
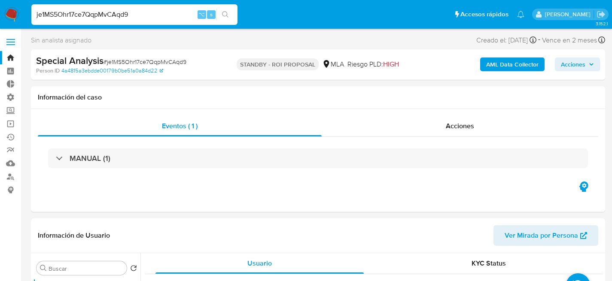
select select "10"
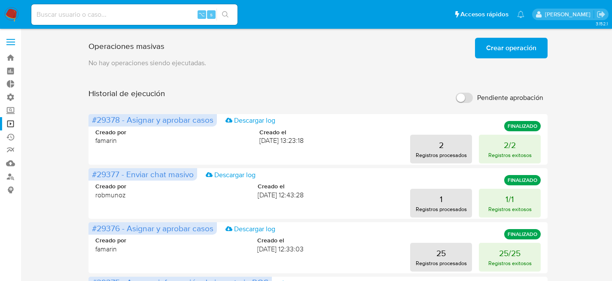
click at [504, 49] on span "Crear operación" at bounding box center [511, 48] width 50 height 19
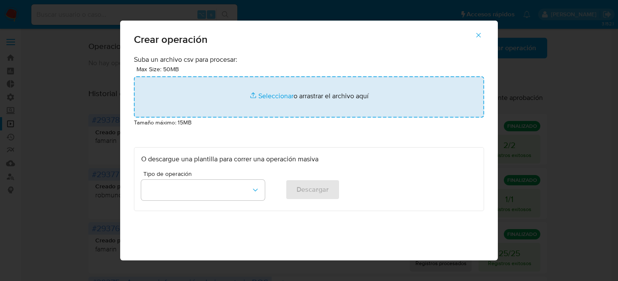
click at [265, 104] on input "file" at bounding box center [309, 96] width 350 height 41
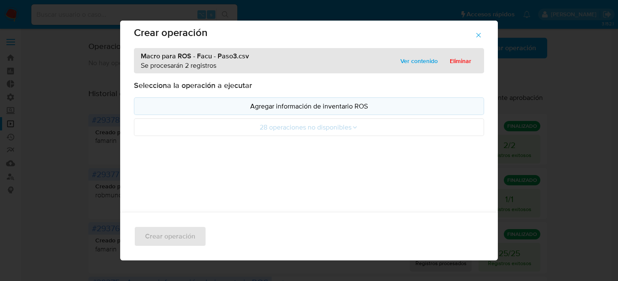
click at [280, 110] on p "Agregar información de inventario ROS" at bounding box center [309, 106] width 336 height 10
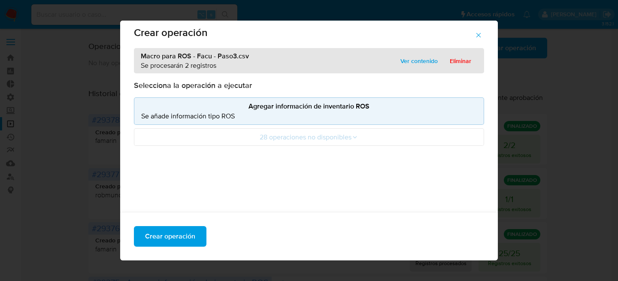
scroll to position [90, 0]
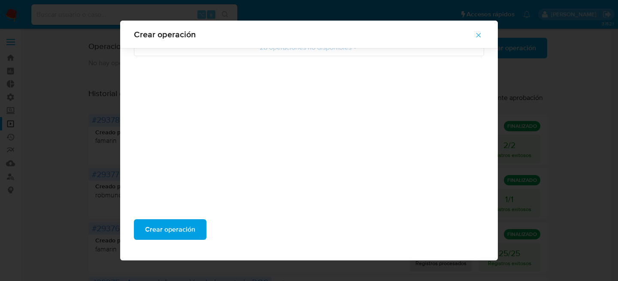
click at [163, 242] on div "Crear operación" at bounding box center [309, 233] width 378 height 55
click at [167, 237] on span "Crear operación" at bounding box center [170, 229] width 50 height 19
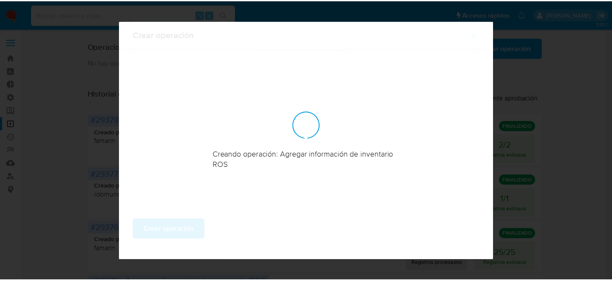
scroll to position [42, 0]
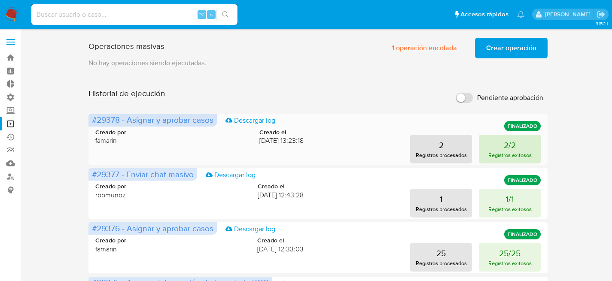
click at [488, 158] on p "Registros exitosos" at bounding box center [509, 155] width 43 height 8
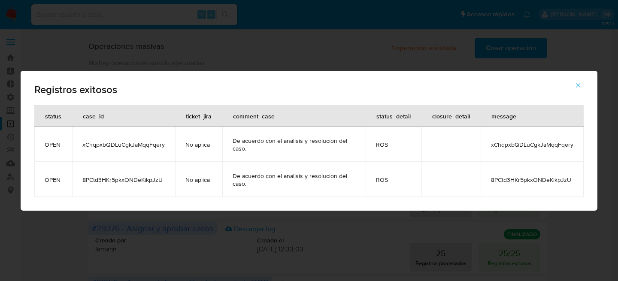
click at [581, 86] on icon "button" at bounding box center [579, 86] width 8 height 8
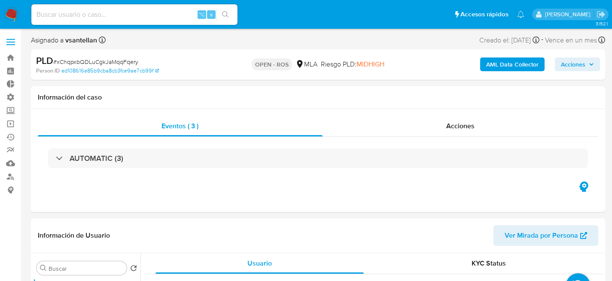
select select "10"
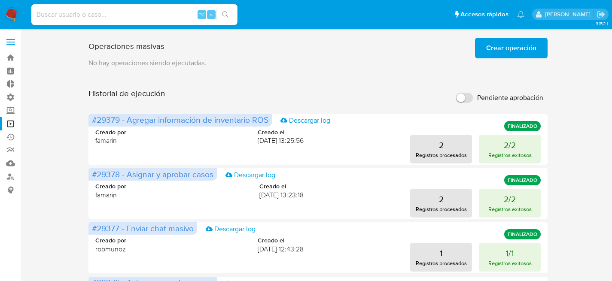
click at [511, 45] on span "Crear operación" at bounding box center [511, 48] width 50 height 19
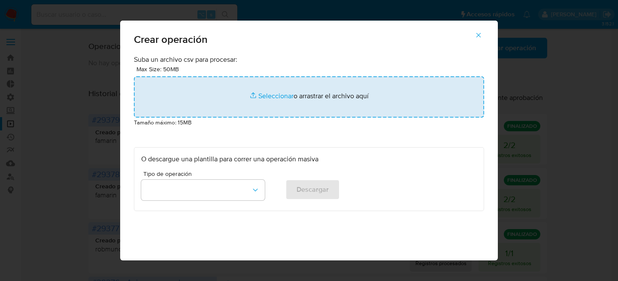
click at [302, 97] on input "file" at bounding box center [309, 96] width 350 height 41
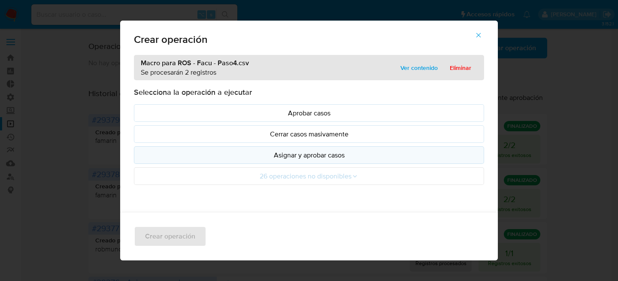
click at [302, 155] on p "Asignar y aprobar casos" at bounding box center [309, 155] width 336 height 10
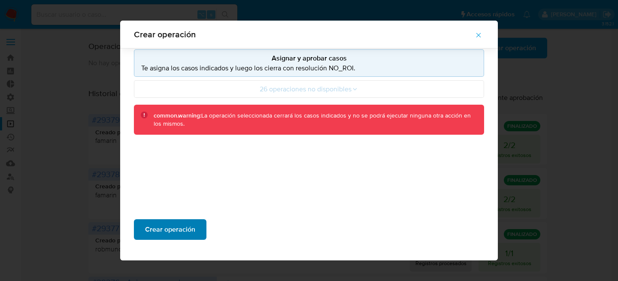
click at [172, 223] on span "Crear operación" at bounding box center [170, 229] width 50 height 19
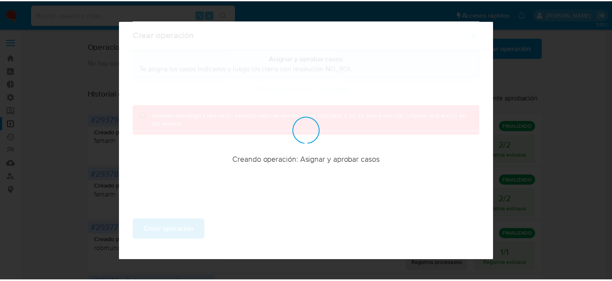
scroll to position [42, 0]
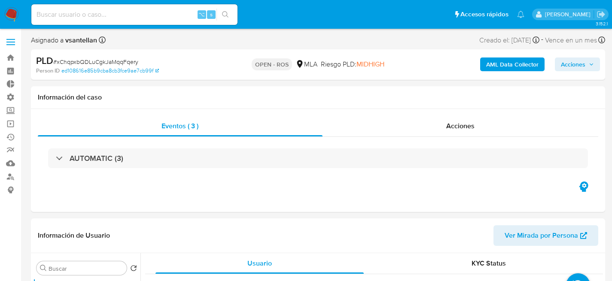
select select "10"
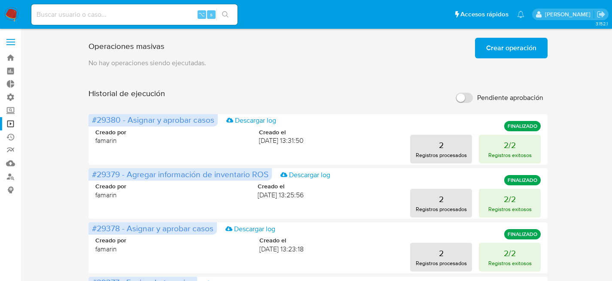
click at [136, 18] on input at bounding box center [134, 14] width 206 height 11
paste input "je1MS5Ohr17ce7QqpMvCAqd9"
type input "je1MS5Ohr17ce7QqpMvCAqd9"
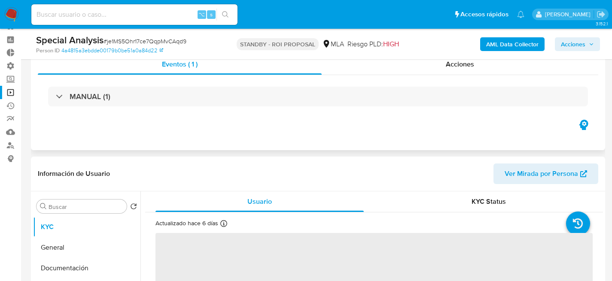
select select "10"
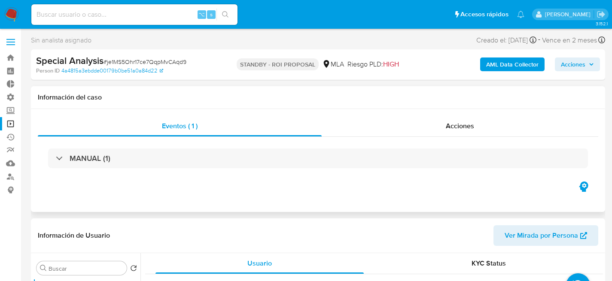
click at [423, 111] on div "Eventos ( 1 ) Acciones MANUAL (1)" at bounding box center [318, 160] width 574 height 103
click at [426, 118] on div "Acciones" at bounding box center [460, 126] width 277 height 21
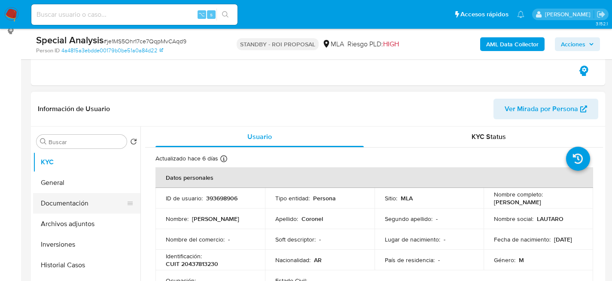
scroll to position [162, 0]
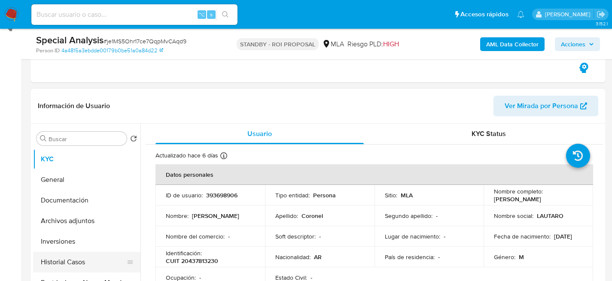
click at [79, 254] on button "Historial Casos" at bounding box center [83, 262] width 100 height 21
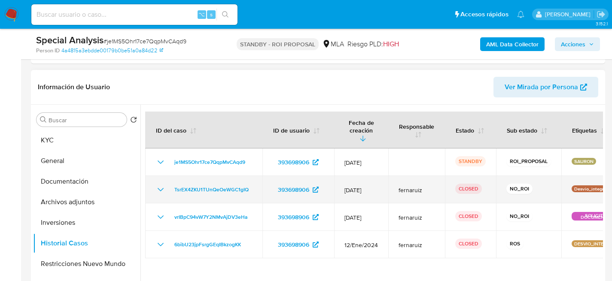
scroll to position [179, 0]
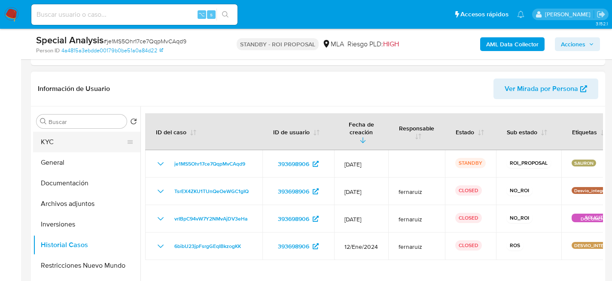
click at [41, 146] on button "KYC" at bounding box center [83, 142] width 100 height 21
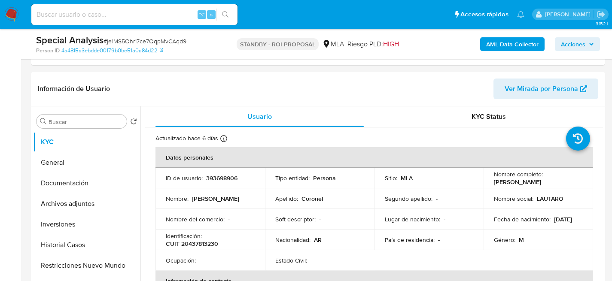
click at [133, 0] on nav "Pausado Ver notificaciones ⌥ s Accesos rápidos Presiona las siguientes teclas p…" at bounding box center [306, 14] width 612 height 29
click at [139, 12] on input at bounding box center [134, 14] width 206 height 11
paste input "pePrSi1Jhkqb1V5rUl9uf5fN"
type input "pePrSi1Jhkqb1V5rUl9uf5fN"
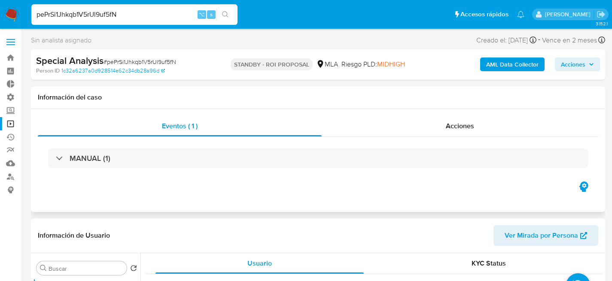
select select "10"
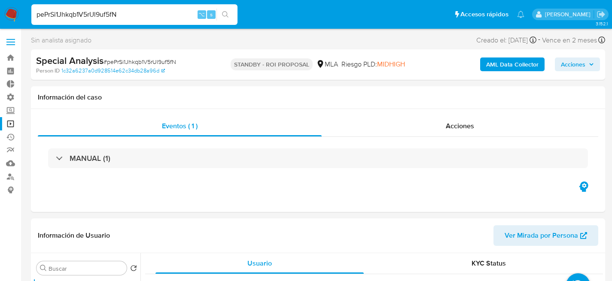
click at [133, 9] on input "pePrSi1Jhkqb1V5rUl9uf5fN" at bounding box center [134, 14] width 206 height 11
paste input "KA4yVcpCVUg08Aeeyu22NTOy"
type input "KA4yVcpCVUg08Aeeyu22NTOy"
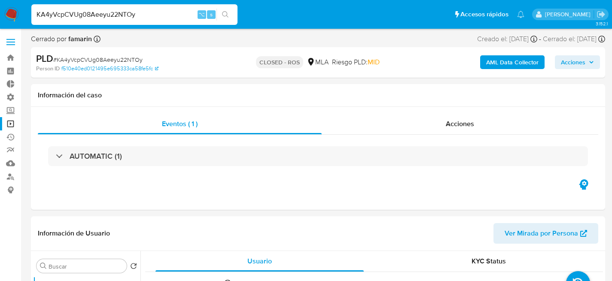
select select "10"
click at [132, 18] on input "KA4yVcpCVUg08Aeeyu22NTOy" at bounding box center [134, 14] width 206 height 11
paste input "9I8RS6YxWbCiOfDpARgbxaz0"
type input "9I8RS6YxWbCiOfDpARgbxaz0"
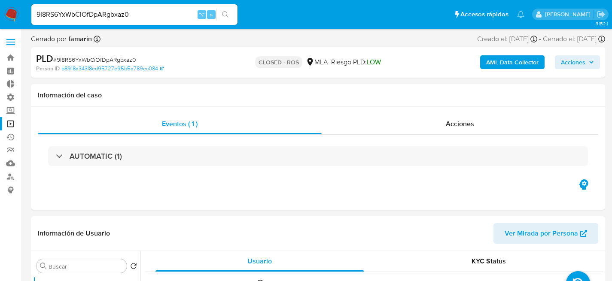
select select "10"
click at [102, 13] on input "9I8RS6YxWbCiOfDpARgbxaz0" at bounding box center [134, 14] width 206 height 11
paste input "gi2wH6cdoSfwhLUiPGqD0lOA"
type input "gi2wH6cdoSfwhLUiPGqD0lOA"
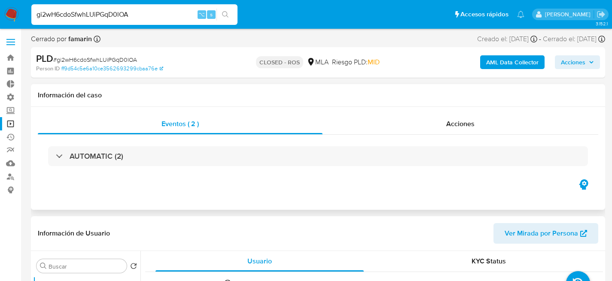
select select "10"
click at [145, 17] on input "gi2wH6cdoSfwhLUiPGqD0lOA" at bounding box center [134, 14] width 206 height 11
paste input "NZZHsw2Dy3xpIElstyKAvTK6"
type input "NZZHsw2Dy3xpIElstyKAvTK6"
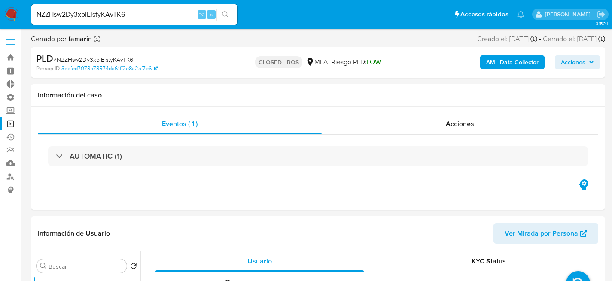
select select "10"
click at [117, 16] on input "NZZHsw2Dy3xpIElstyKAvTK6" at bounding box center [134, 14] width 206 height 11
paste input "jvmdKWOSQiZWnMPJqSsKSyAX"
type input "jvmdKWOSQiZWnMPJqSsKSyAX"
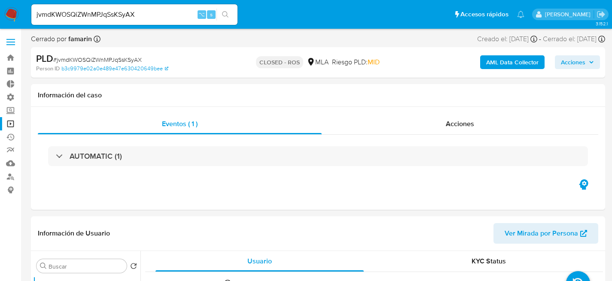
select select "10"
click at [153, 15] on input "jvmdKWOSQiZWnMPJqSsKSyAX" at bounding box center [134, 14] width 206 height 11
paste input "xqKtHxeJdH9msHIUdpe7c3ci"
type input "xqKtHxeJdH9msHIUdpe7c3ci"
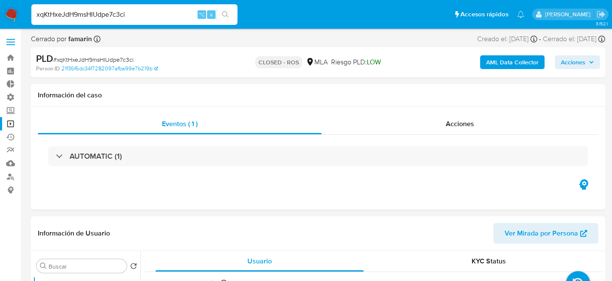
select select "10"
click at [132, 15] on input "xqKtHxeJdH9msHIUdpe7c3ci" at bounding box center [134, 14] width 206 height 11
paste input "Bj3KIJLY8HnABFYNDwpdrwos"
type input "Bj3KIJLY8HnABFYNDwpdrwos"
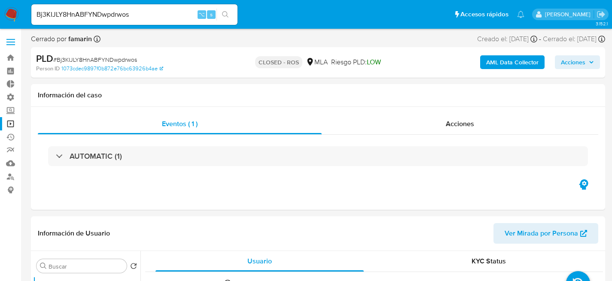
select select "10"
click at [148, 13] on input "Bj3KIJLY8HnABFYNDwpdrwos" at bounding box center [134, 14] width 206 height 11
paste input "xOsgSl8URcILfvwHxkYFShtY"
type input "xOsgSl8URcILfvwHxkYFShtY"
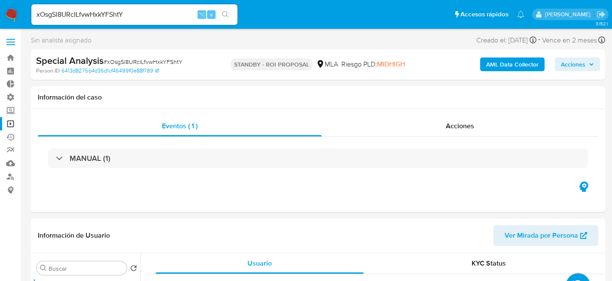
select select "10"
click at [122, 23] on div "xOsgSl8URcILfvwHxkYFShtY ⌥ s" at bounding box center [134, 14] width 206 height 21
click at [123, 15] on input "xOsgSl8URcILfvwHxkYFShtY" at bounding box center [134, 14] width 206 height 11
paste input "P7T9pkedG5SIuloVfVGzARMw"
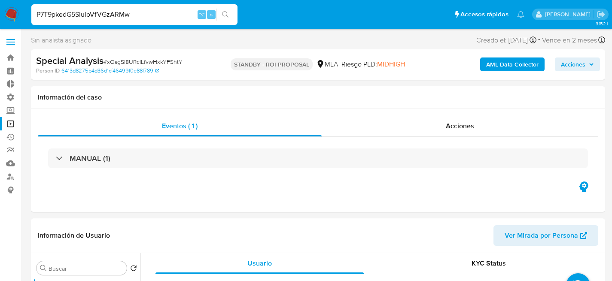
type input "P7T9pkedG5SIuloVfVGzARMw"
select select "10"
click at [116, 15] on input "P7T9pkedG5SIuloVfVGzARMw" at bounding box center [134, 14] width 206 height 11
paste input "2ASojrlUFMGvGTm4Do3iWjGX"
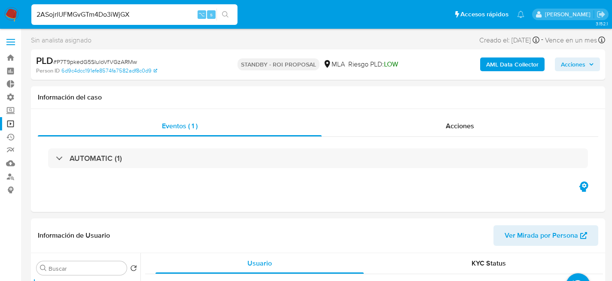
type input "2ASojrlUFMGvGTm4Do3iWjGX"
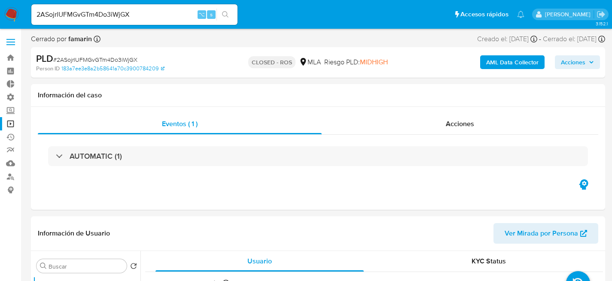
select select "10"
click at [66, 14] on input "2ASojrlUFMGvGTm4Do3iWjGX" at bounding box center [134, 14] width 206 height 11
paste input "0CXBtslsV6azELlNWbIHrast"
type input "0CXBtslsV6azELlNWbIHrast"
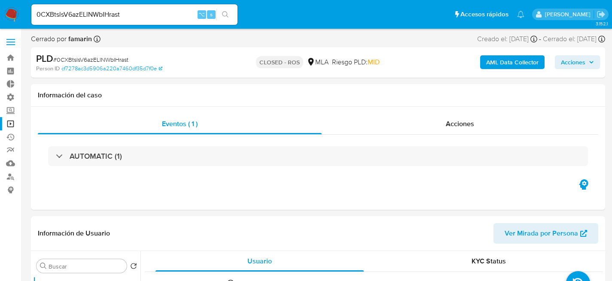
select select "10"
click at [128, 15] on input "0CXBtslsV6azELlNWbIHrast" at bounding box center [134, 14] width 206 height 11
paste input "rrVoqQc3zRtf7inM6b1RnD1x"
type input "rrVoqQc3zRtf7inM6b1RnD1x"
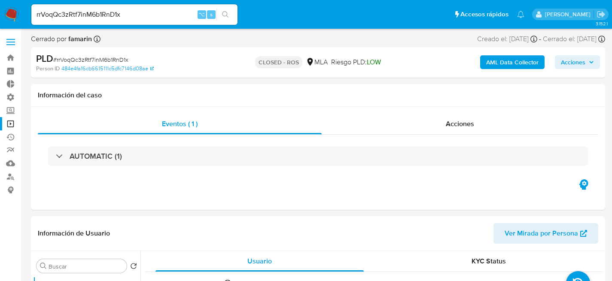
select select "10"
click at [95, 12] on input "rrVoqQc3zRtf7inM6b1RnD1x" at bounding box center [134, 14] width 206 height 11
paste input "iYQ7mAaY10MDfXxqDTuUVqPy"
type input "iYQ7mAaY10MDfXxqDTuUVqPy"
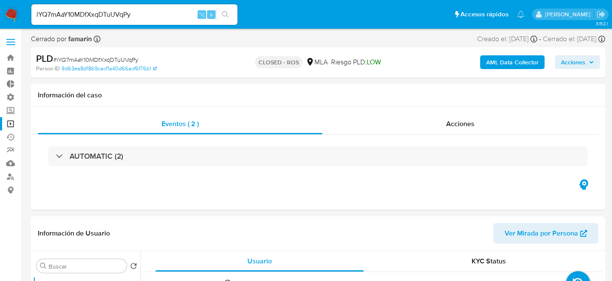
select select "10"
click at [155, 15] on input "iYQ7mAaY10MDfXxqDTuUVqPy" at bounding box center [134, 14] width 206 height 11
paste input "V817vG3PsVfrkzwdzSNJzP0W"
type input "V817vG3PsVfrkzwdzSNJzP0W"
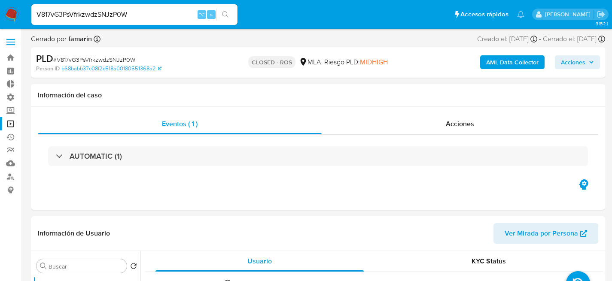
select select "10"
click at [109, 15] on input "V817vG3PsVfrkzwdzSNJzP0W" at bounding box center [134, 14] width 206 height 11
paste input "8NvGWUK1Jx3Q963AK688hb9Q"
type input "8NvGWUK1Jx3Q963AK688hb9Q"
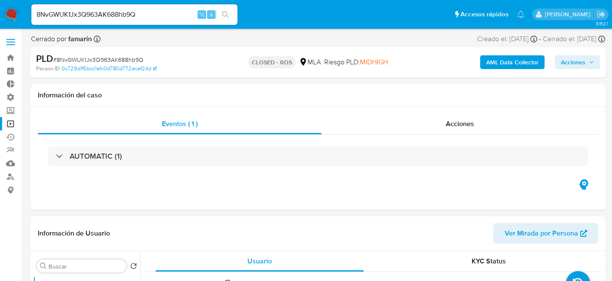
select select "10"
click at [145, 16] on input "8NvGWUK1Jx3Q963AK688hb9Q" at bounding box center [134, 14] width 206 height 11
paste input "Yzc7tFwPdVAHcpyudgRhMPS5"
type input "Yzc7tFwPdVAHcpyudgRhMPS5"
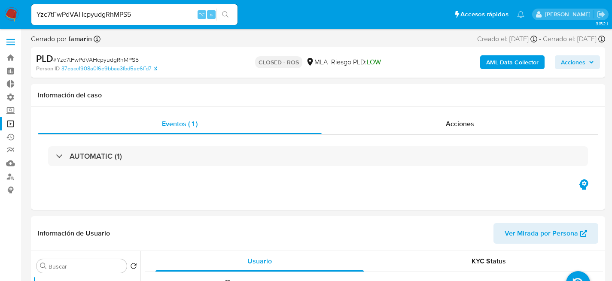
select select "10"
click at [61, 21] on div "Yzc7tFwPdVAHcpyudgRhMPS5 ⌥ s" at bounding box center [134, 14] width 206 height 21
click at [73, 14] on input "Yzc7tFwPdVAHcpyudgRhMPS5" at bounding box center [134, 14] width 206 height 11
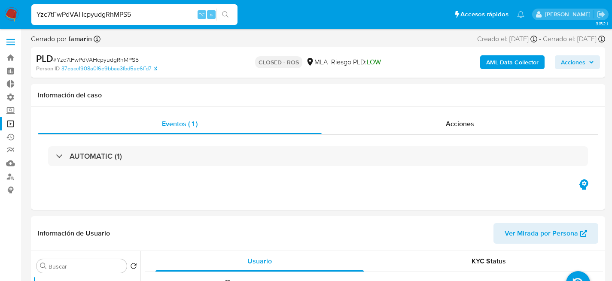
paste input "STZQFT6IDuo8GFiaphc44KUX"
type input "STZQFT6IDuo8GFiaphc44KUX"
select select "10"
click at [142, 21] on div "STZQFT6IDuo8GFiaphc44KUX ⌥ s" at bounding box center [134, 14] width 206 height 21
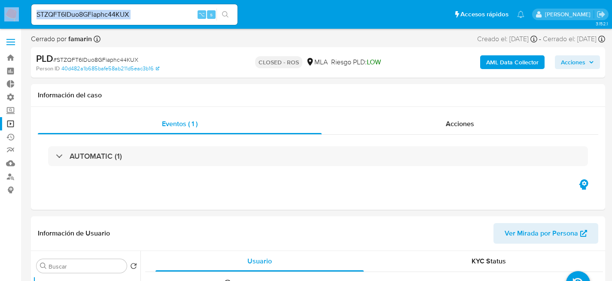
click at [123, 7] on div "STZQFT6IDuo8GFiaphc44KUX ⌥ s" at bounding box center [134, 14] width 206 height 21
click at [119, 10] on input "STZQFT6IDuo8GFiaphc44KUX" at bounding box center [134, 14] width 206 height 11
paste input "jwLpxHvhsiL7s4ZRnAYAwLIB"
type input "jwLpxHvhsiL7s4ZRnAYAwLIB"
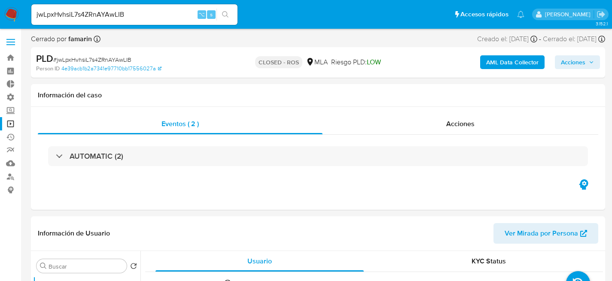
select select "10"
click at [82, 23] on div "jwLpxHvhsiL7s4ZRnAYAwLIB ⌥ s" at bounding box center [134, 14] width 206 height 21
click at [84, 21] on div "jwLpxHvhsiL7s4ZRnAYAwLIB ⌥ s" at bounding box center [134, 14] width 206 height 21
click at [86, 18] on input "jwLpxHvhsiL7s4ZRnAYAwLIB" at bounding box center [134, 14] width 206 height 11
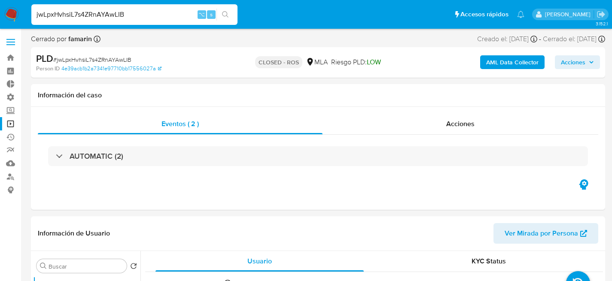
click at [86, 18] on input "jwLpxHvhsiL7s4ZRnAYAwLIB" at bounding box center [134, 14] width 206 height 11
paste input "PyKhYYi3la8LIgxfI5SpfXWJ"
type input "PyKhYYi3la8LIgxfI5SpfXWJ"
select select "10"
click at [99, 11] on input "PyKhYYi3la8LIgxfI5SpfXWJ" at bounding box center [134, 14] width 206 height 11
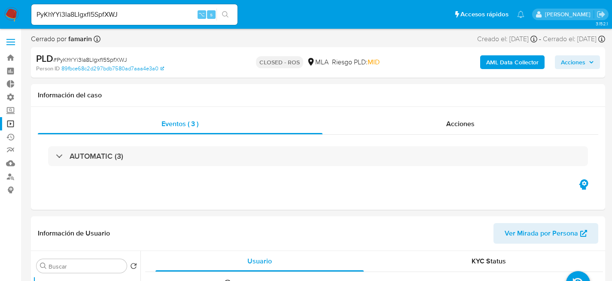
click at [99, 11] on input "PyKhYYi3la8LIgxfI5SpfXWJ" at bounding box center [134, 14] width 206 height 11
paste input "ORxbYjULwlEgMFOr9SDEl041"
type input "ORxbYjULwlEgMFOr9SDEl041"
select select "10"
click at [140, 13] on input "ORxbYjULwlEgMFOr9SDEl041" at bounding box center [134, 14] width 206 height 11
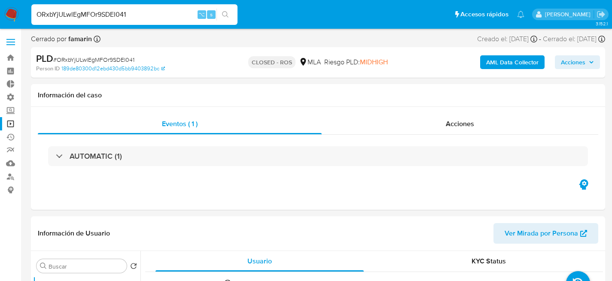
click at [140, 13] on input "ORxbYjULwlEgMFOr9SDEl041" at bounding box center [134, 14] width 206 height 11
paste input "YOO0kjIU0H6Hx9r5BHPgrjyx"
type input "YOO0kjIU0H6Hx9r5BHPgrjyx"
select select "10"
click at [9, 127] on link "Operaciones masivas" at bounding box center [51, 123] width 102 height 13
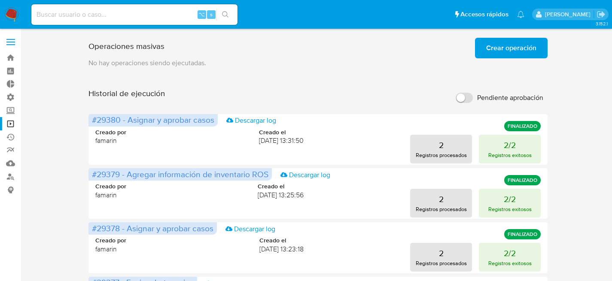
click at [535, 44] on span "Crear operación" at bounding box center [511, 48] width 50 height 19
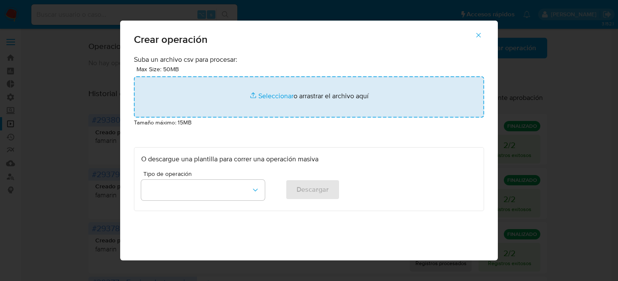
click at [242, 104] on input "file" at bounding box center [309, 96] width 350 height 41
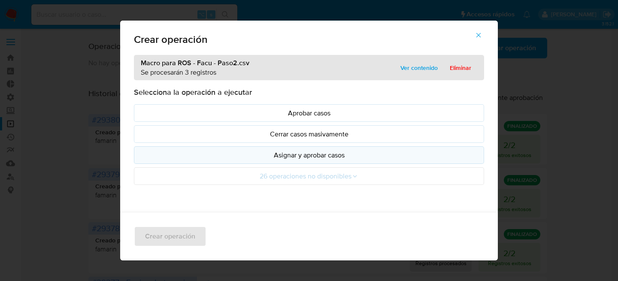
click at [298, 158] on p "Asignar y aprobar casos" at bounding box center [309, 155] width 336 height 10
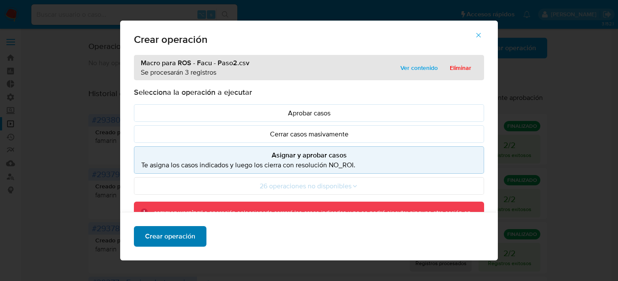
click at [186, 231] on span "Crear operación" at bounding box center [170, 236] width 50 height 19
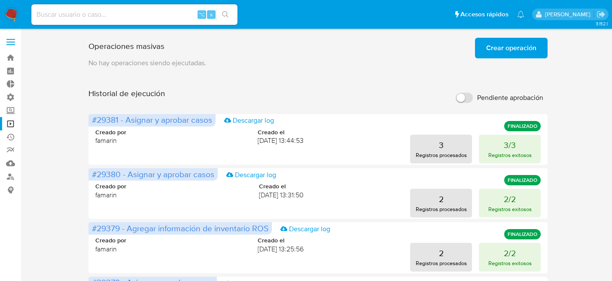
click at [490, 50] on span "Crear operación" at bounding box center [511, 48] width 50 height 19
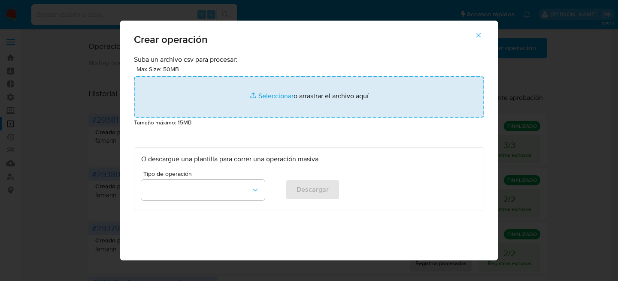
click at [236, 99] on input "file" at bounding box center [309, 96] width 350 height 41
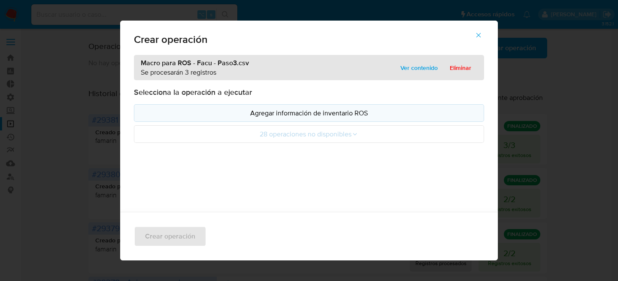
click at [301, 114] on p "Agregar información de inventario ROS" at bounding box center [309, 113] width 336 height 10
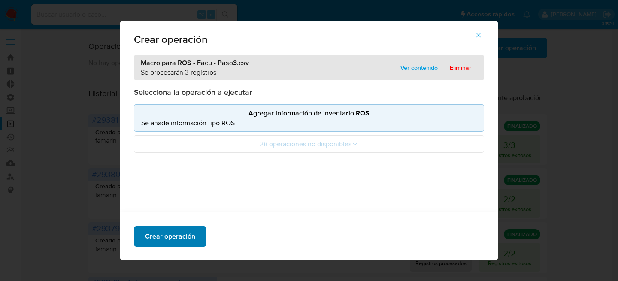
click at [182, 233] on span "Crear operación" at bounding box center [170, 236] width 50 height 19
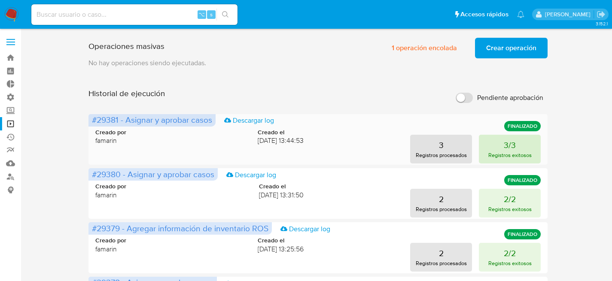
click at [486, 161] on button "3/3 Registros exitosos" at bounding box center [510, 149] width 62 height 29
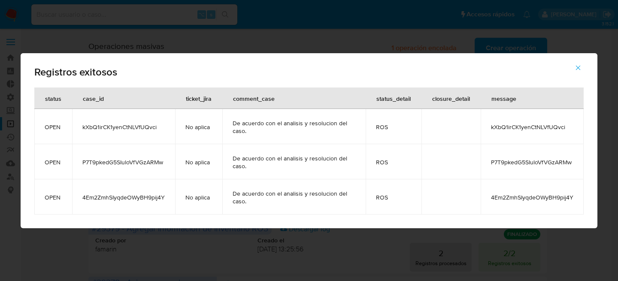
click at [581, 70] on icon "button" at bounding box center [579, 68] width 8 height 8
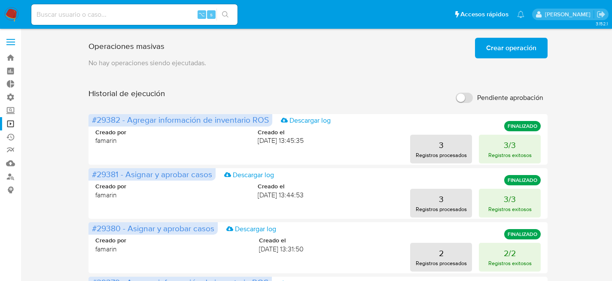
click at [500, 52] on span "Crear operación" at bounding box center [511, 48] width 50 height 19
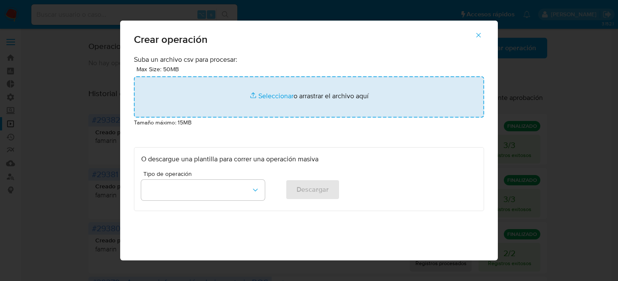
click at [265, 105] on input "file" at bounding box center [309, 96] width 350 height 41
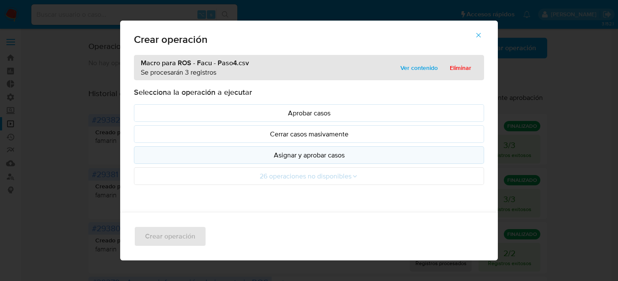
click at [290, 152] on p "Asignar y aprobar casos" at bounding box center [309, 155] width 336 height 10
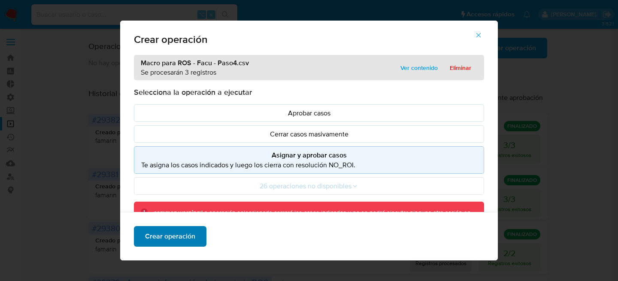
click at [181, 237] on span "Crear operación" at bounding box center [170, 236] width 50 height 19
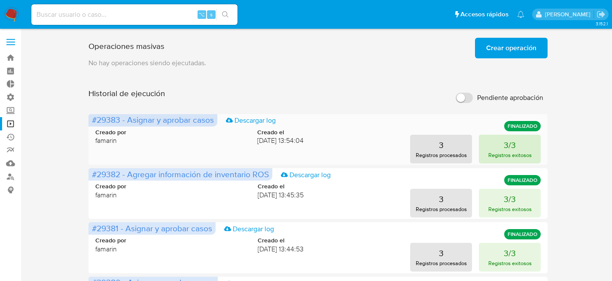
click at [493, 154] on p "Registros exitosos" at bounding box center [509, 155] width 43 height 8
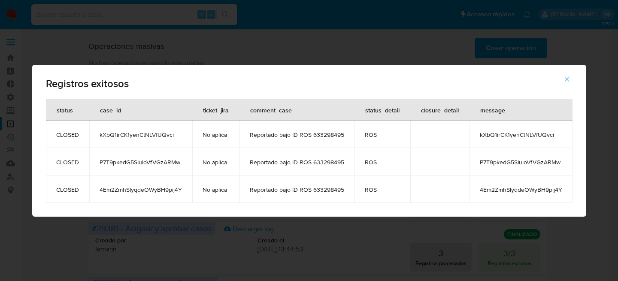
click at [367, 57] on div "Registros exitosos status case_id ticket_jira comment_case status_detail closur…" at bounding box center [309, 140] width 618 height 281
click at [564, 80] on icon "button" at bounding box center [567, 80] width 8 height 8
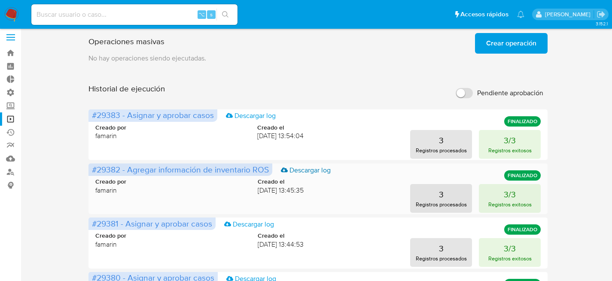
scroll to position [11, 0]
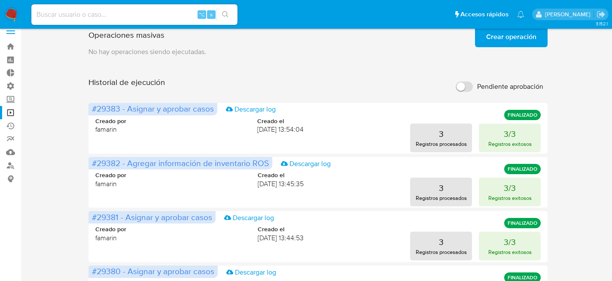
click at [16, 18] on img at bounding box center [11, 14] width 15 height 15
